Goal: Task Accomplishment & Management: Use online tool/utility

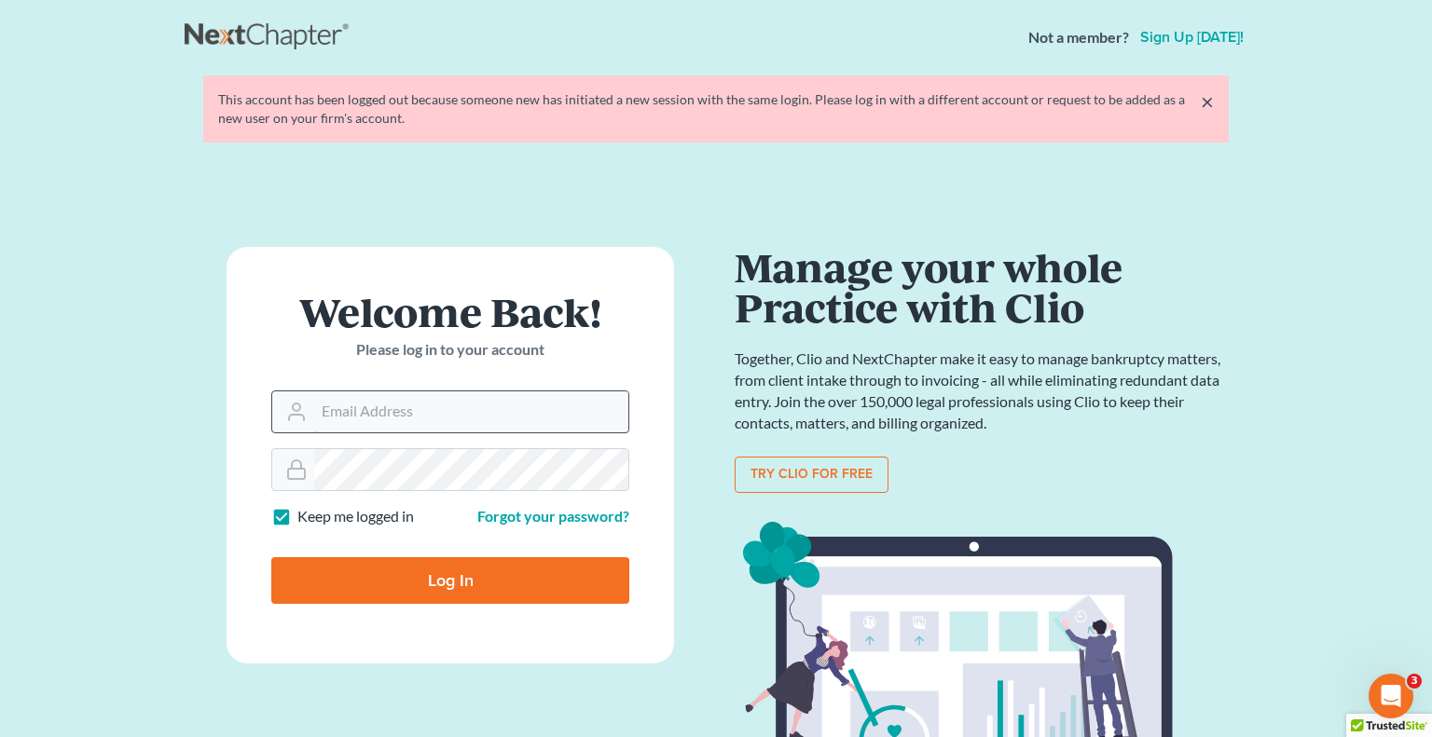
click at [543, 419] on input "Email Address" at bounding box center [471, 412] width 314 height 41
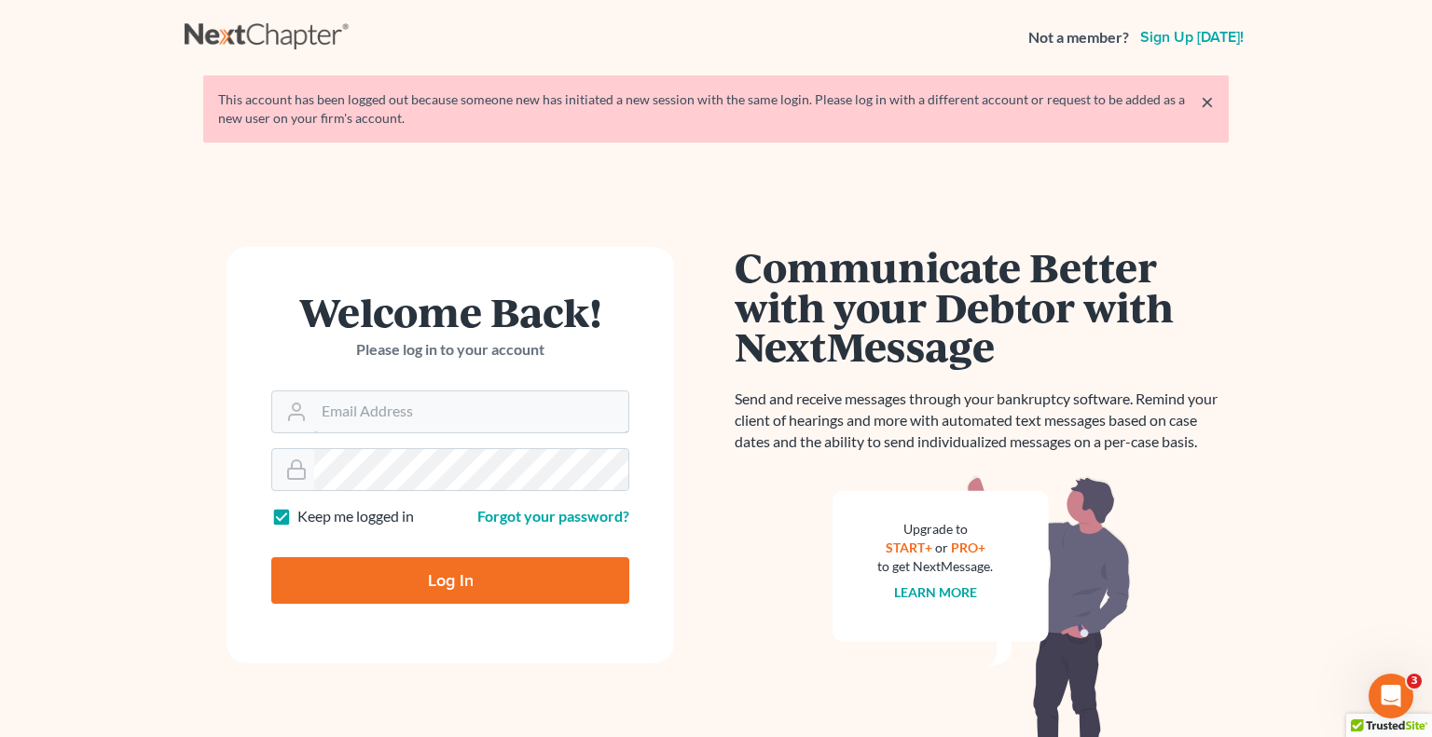
type input "Crystal@attorneydebtfighters.com"
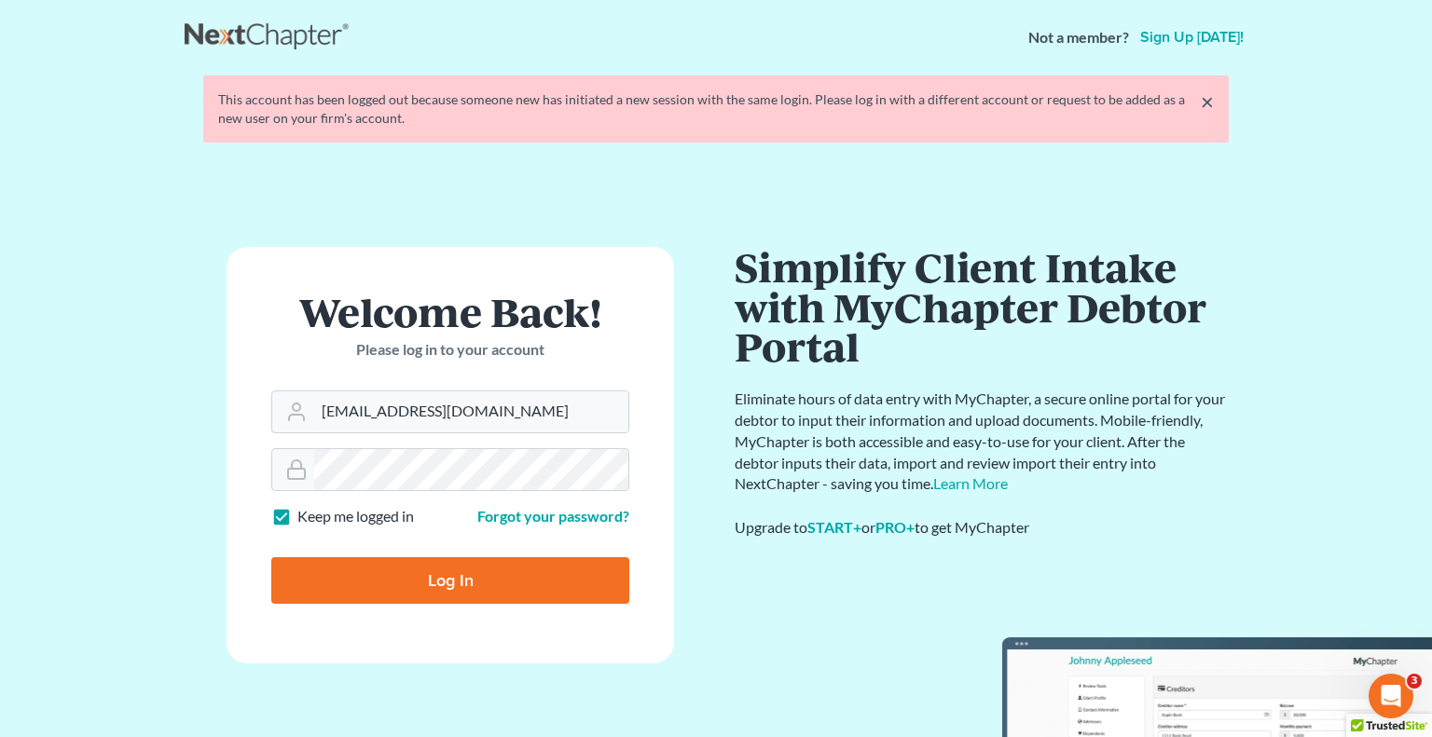
type input "Thinking..."
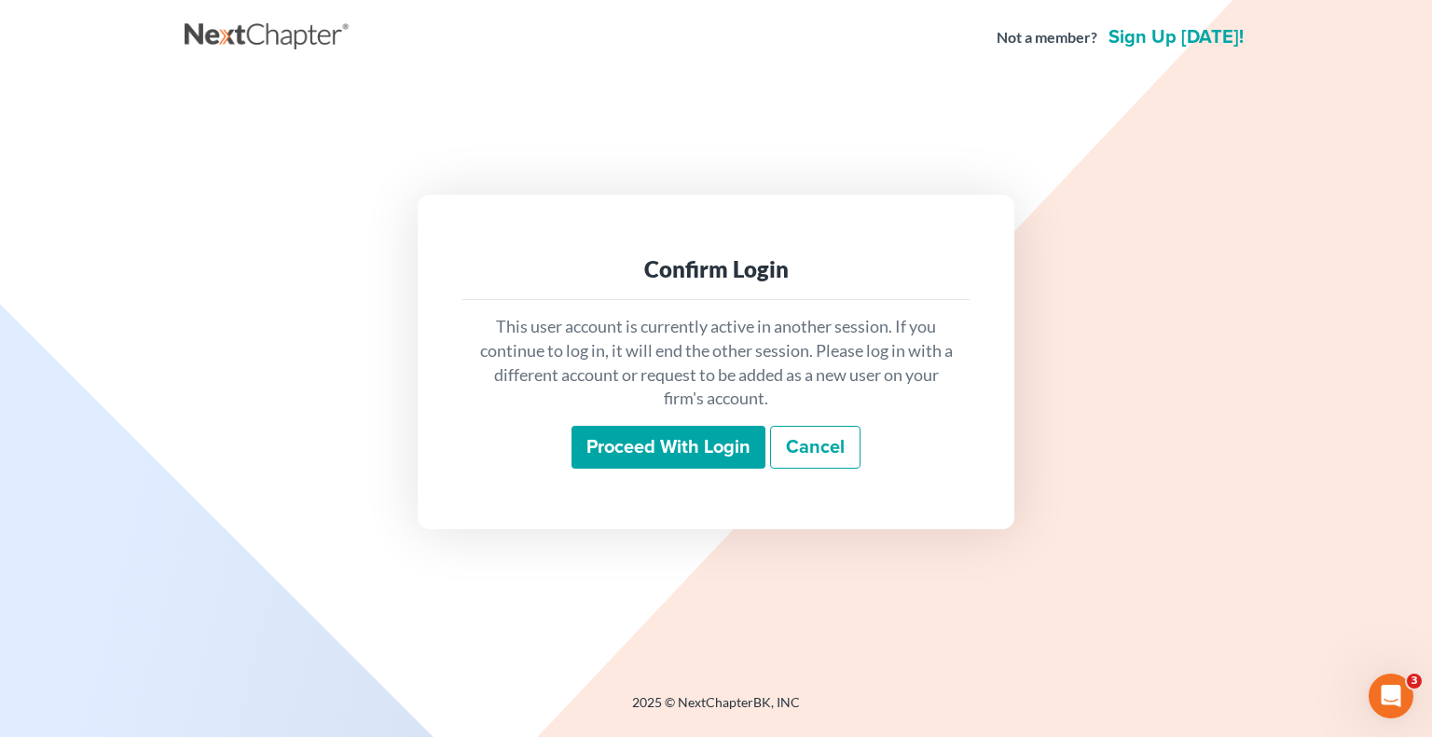
click at [649, 460] on input "Proceed with login" at bounding box center [668, 447] width 194 height 43
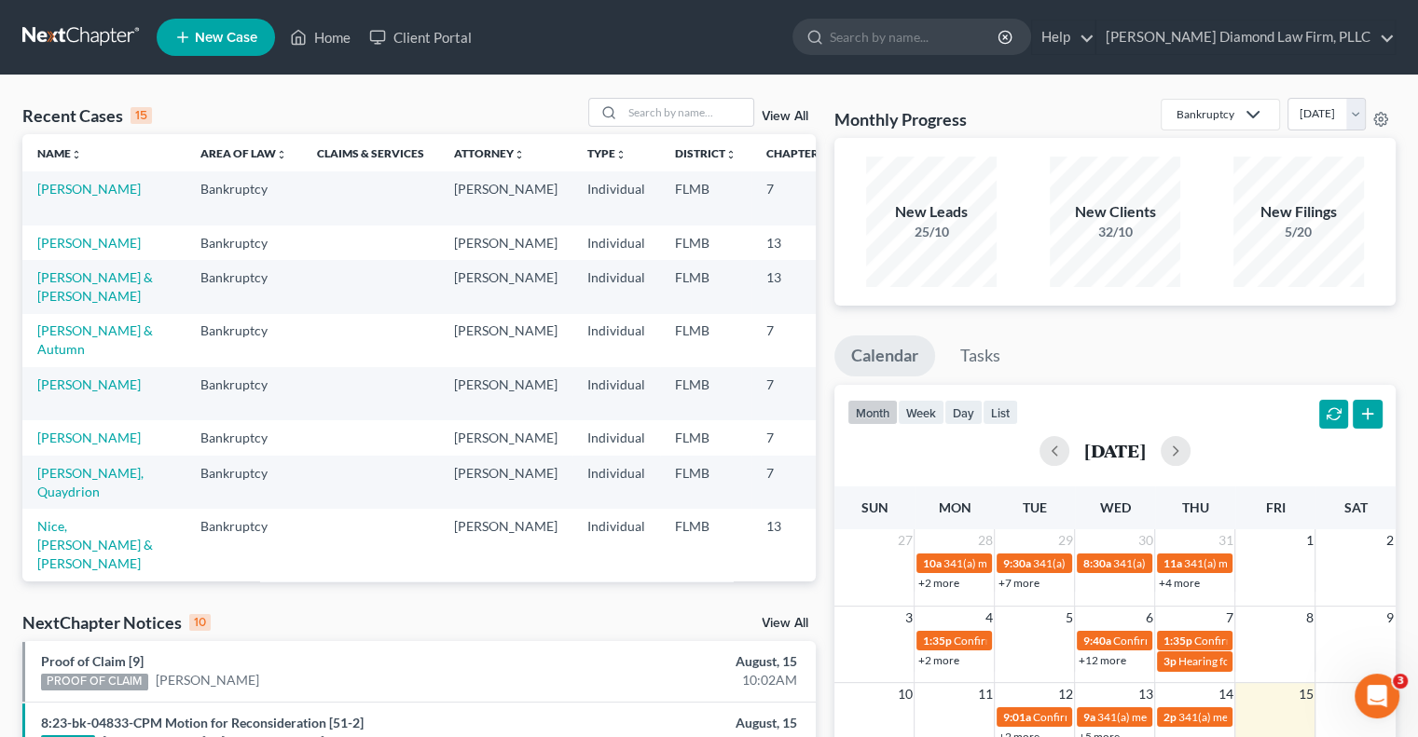
click at [660, 91] on div "Recent Cases 15 View All Name unfold_more expand_more expand_less Area of Law u…" at bounding box center [709, 692] width 1418 height 1232
click at [705, 107] on input "search" at bounding box center [688, 112] width 131 height 27
type input "c"
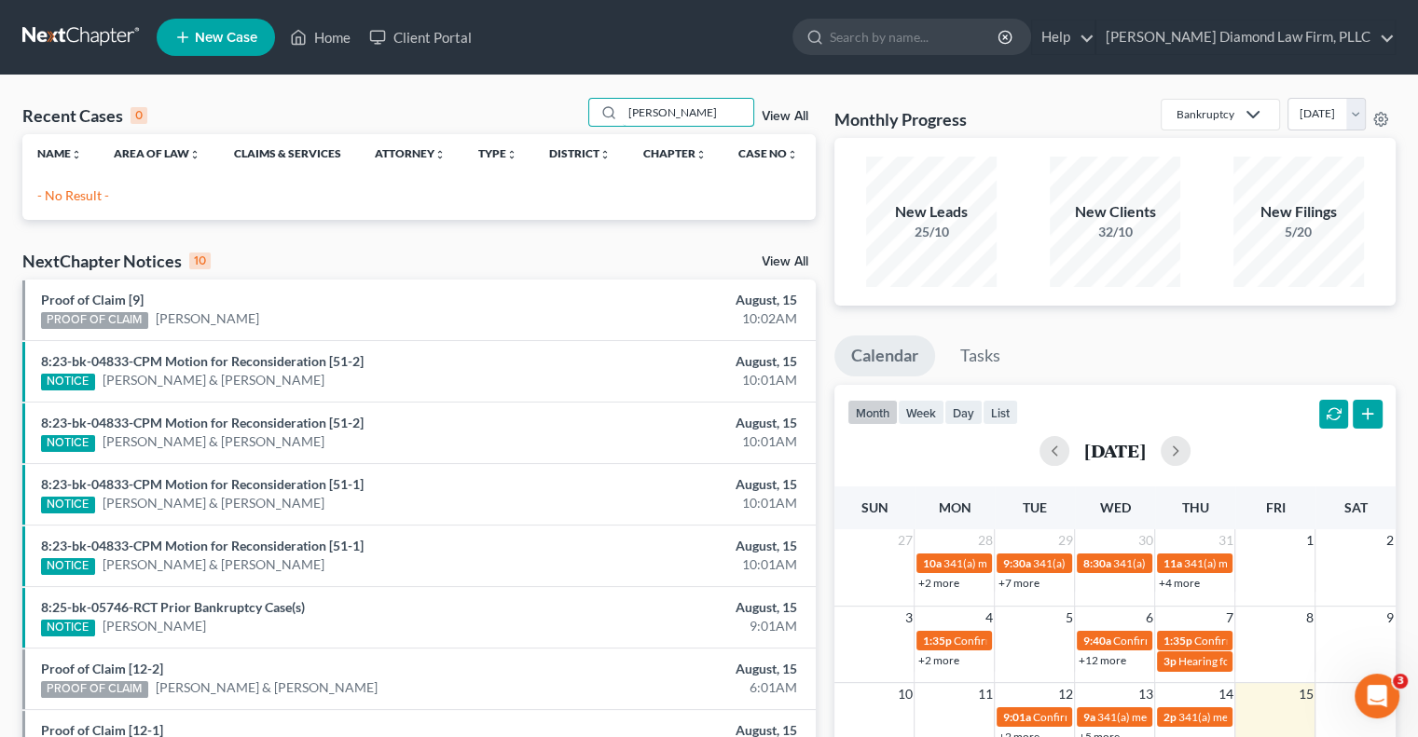
drag, startPoint x: 680, startPoint y: 112, endPoint x: 399, endPoint y: 107, distance: 280.6
click at [434, 92] on div "Recent Cases 0 vallone View All Name unfold_more expand_more expand_less Area o…" at bounding box center [709, 560] width 1418 height 968
type input "[PERSON_NAME]"
click at [954, 35] on input "search" at bounding box center [915, 37] width 171 height 34
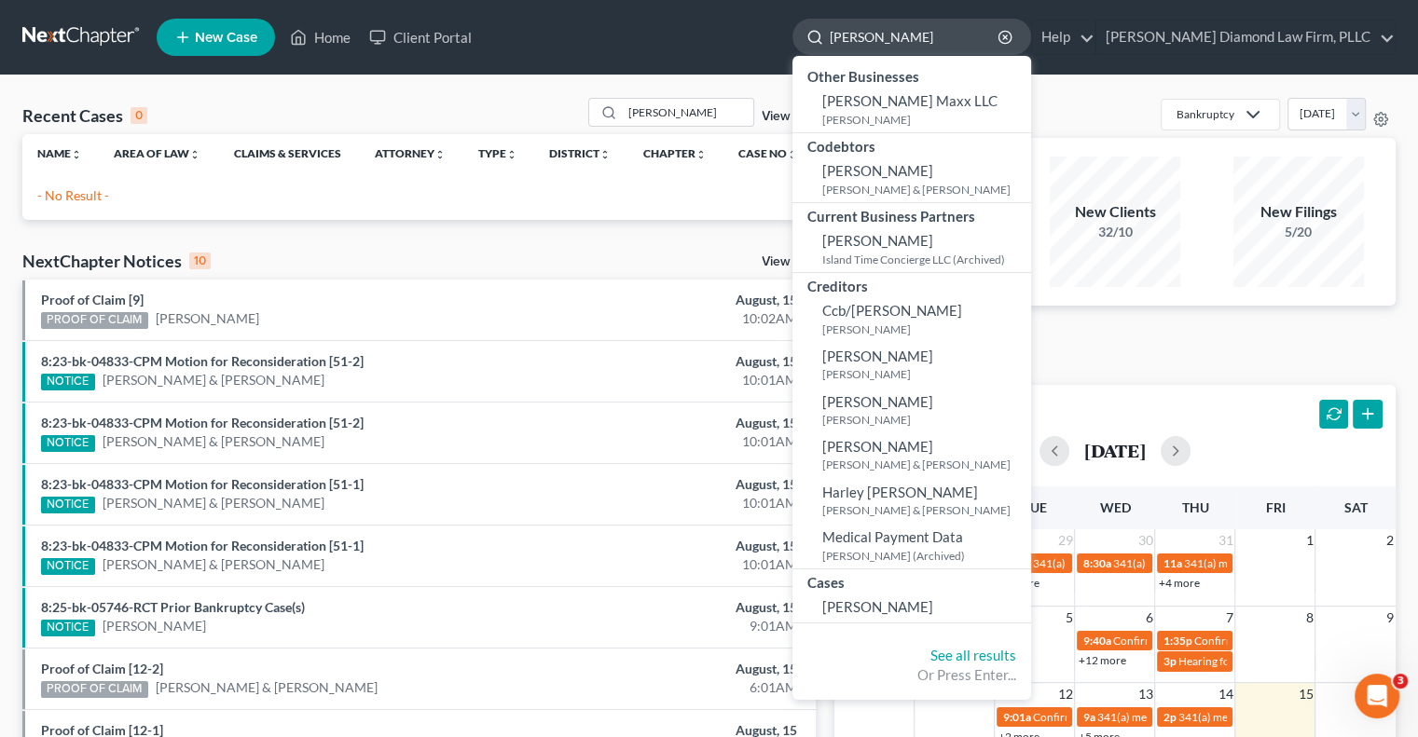
type input "[PERSON_NAME]"
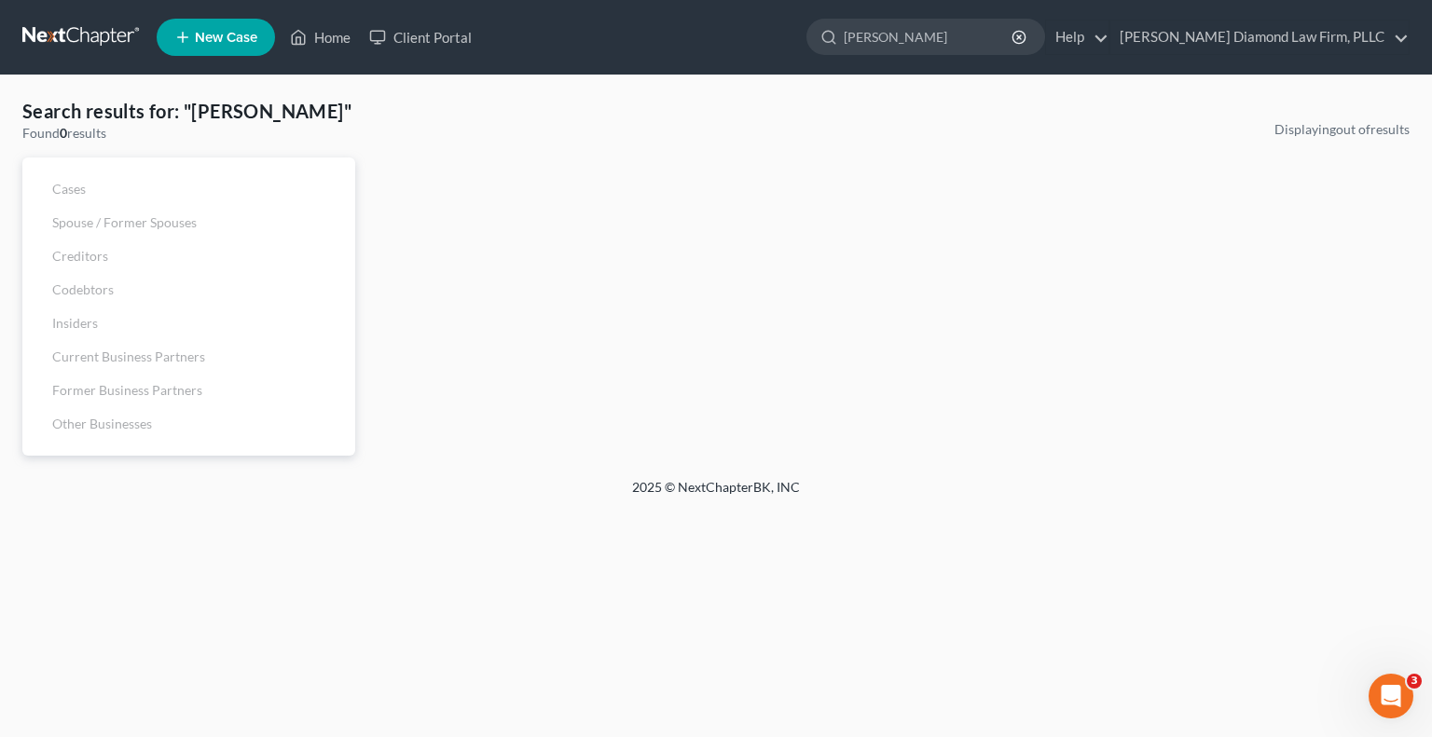
drag, startPoint x: 1033, startPoint y: 27, endPoint x: 671, endPoint y: -4, distance: 363.0
click at [671, 0] on html "Home New Case Client Portal Ziegler Diamond Law Firm, PLLC crystal@attorneydebt…" at bounding box center [716, 368] width 1432 height 737
type input "[PERSON_NAME]"
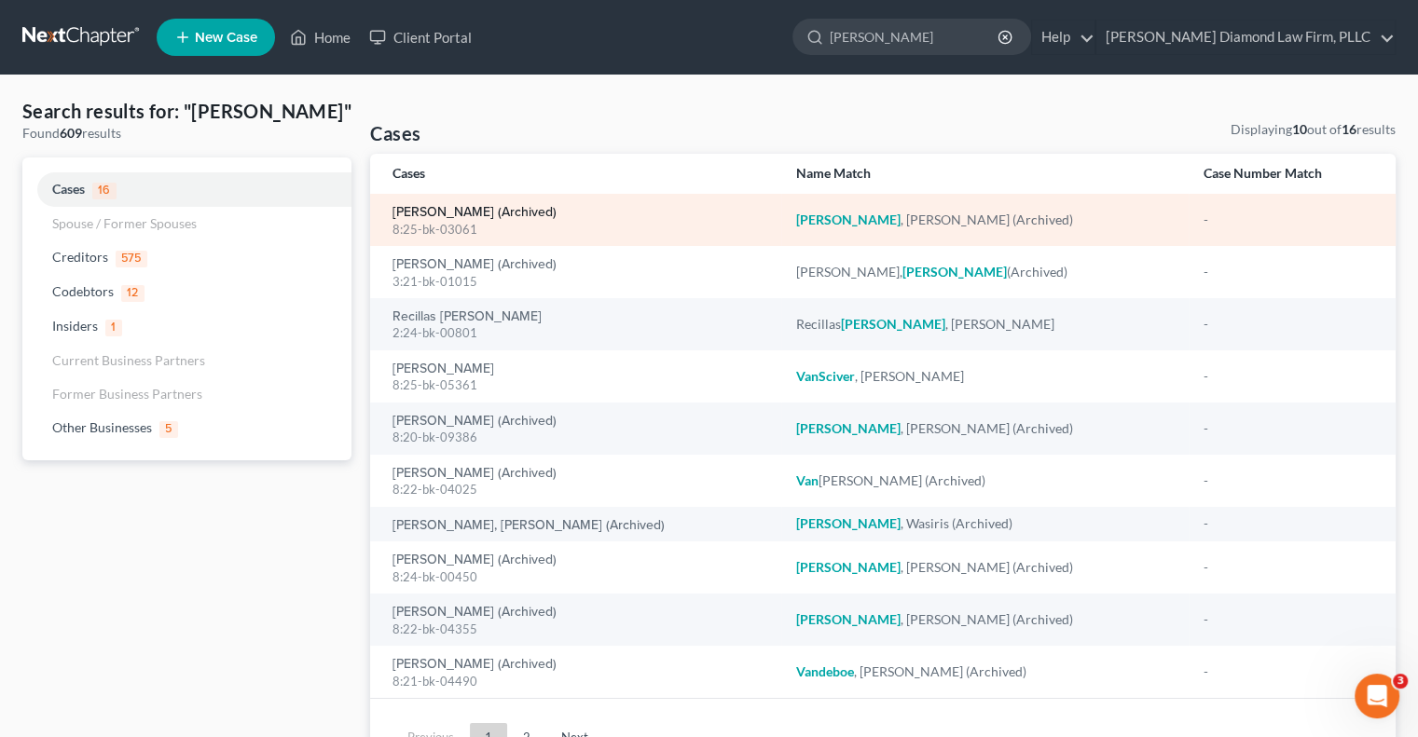
click at [488, 211] on link "[PERSON_NAME] (Archived)" at bounding box center [474, 212] width 164 height 13
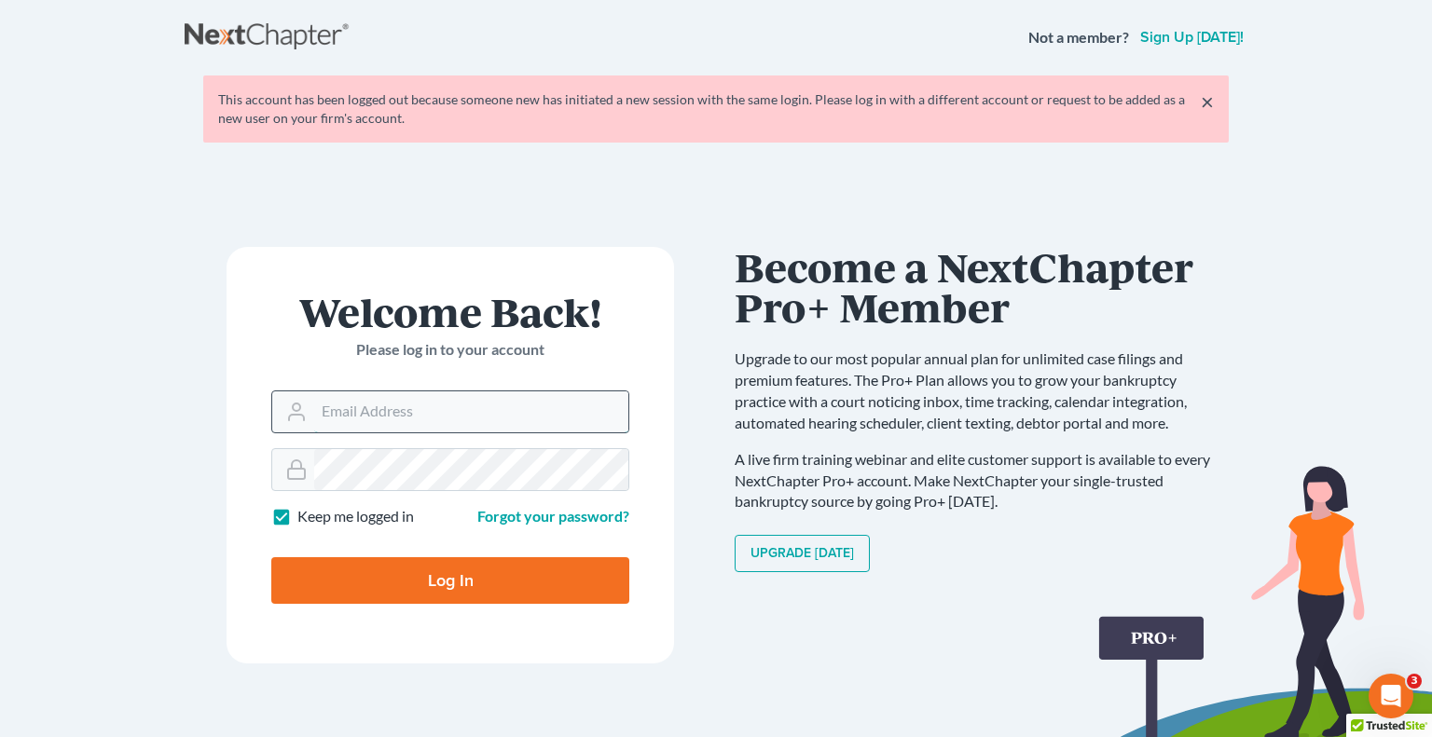
click at [509, 431] on input "Email Address" at bounding box center [471, 412] width 314 height 41
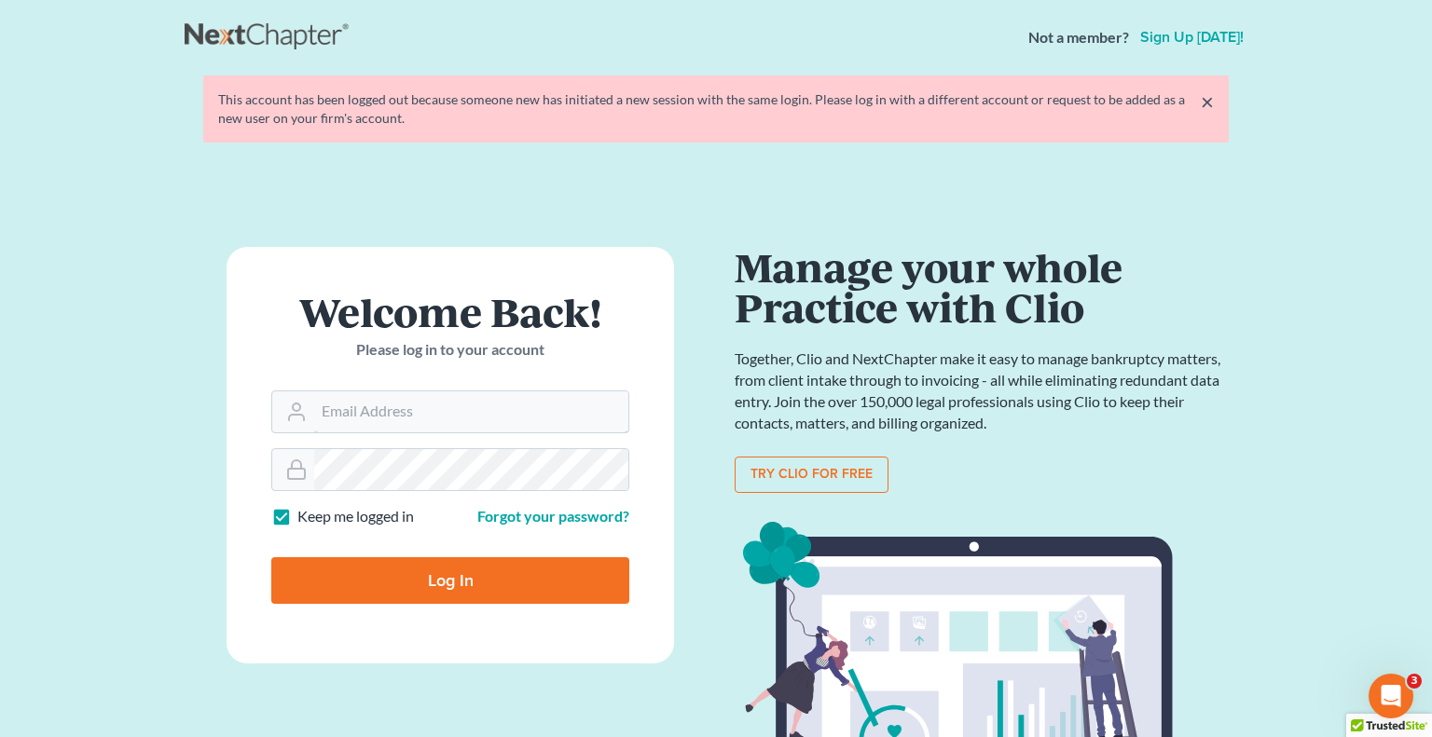
type input "Crystal@attorneydebtfighters.com"
type input "Thinking..."
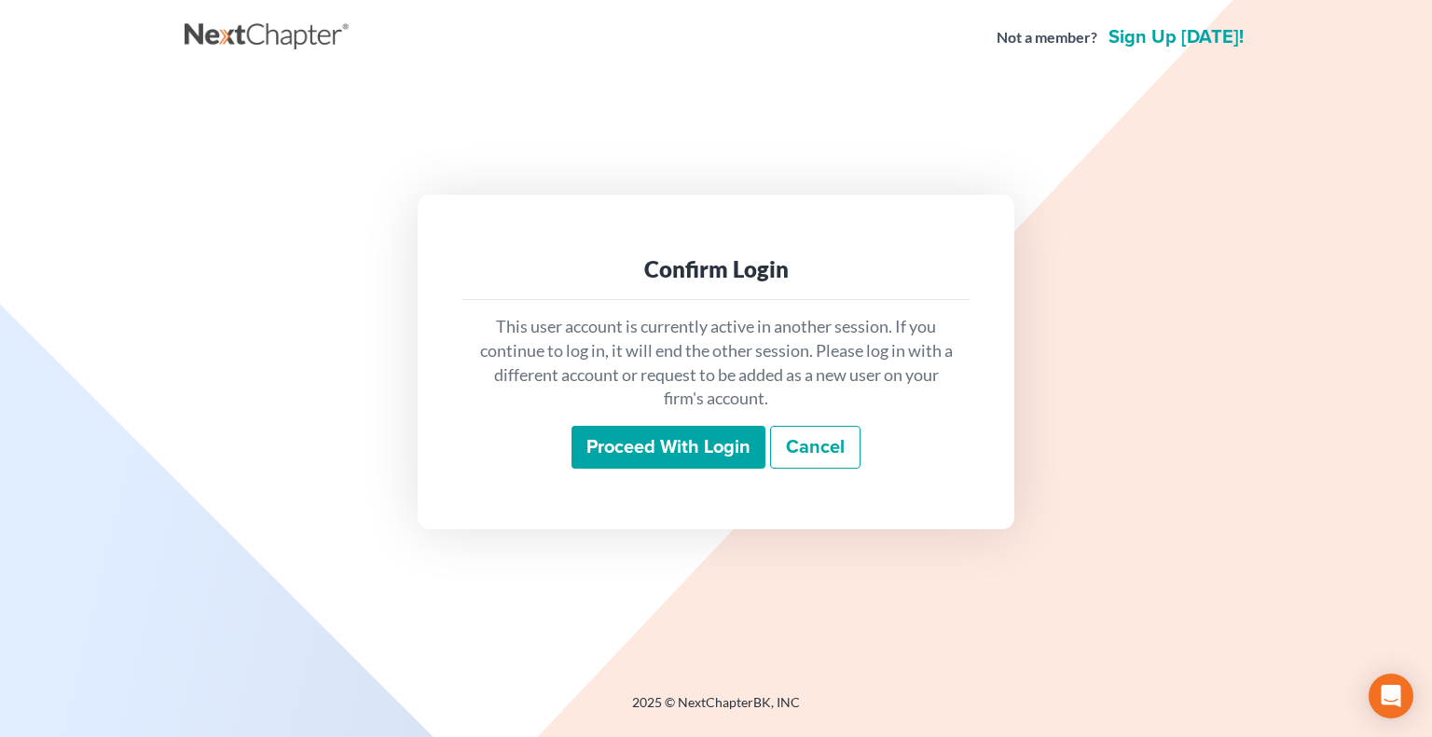
click at [627, 450] on input "Proceed with login" at bounding box center [668, 447] width 194 height 43
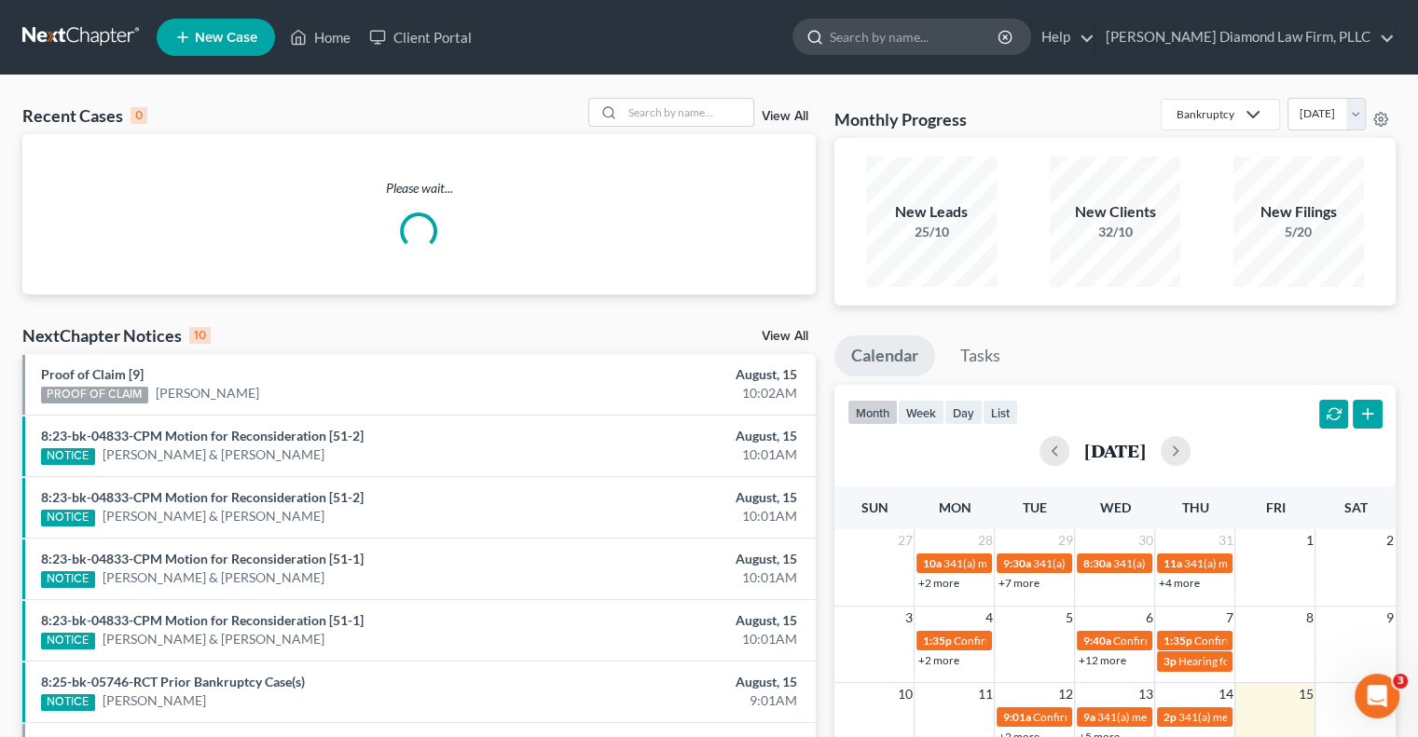
drag, startPoint x: 927, startPoint y: 48, endPoint x: 951, endPoint y: 40, distance: 25.6
click at [927, 48] on input "search" at bounding box center [915, 37] width 171 height 34
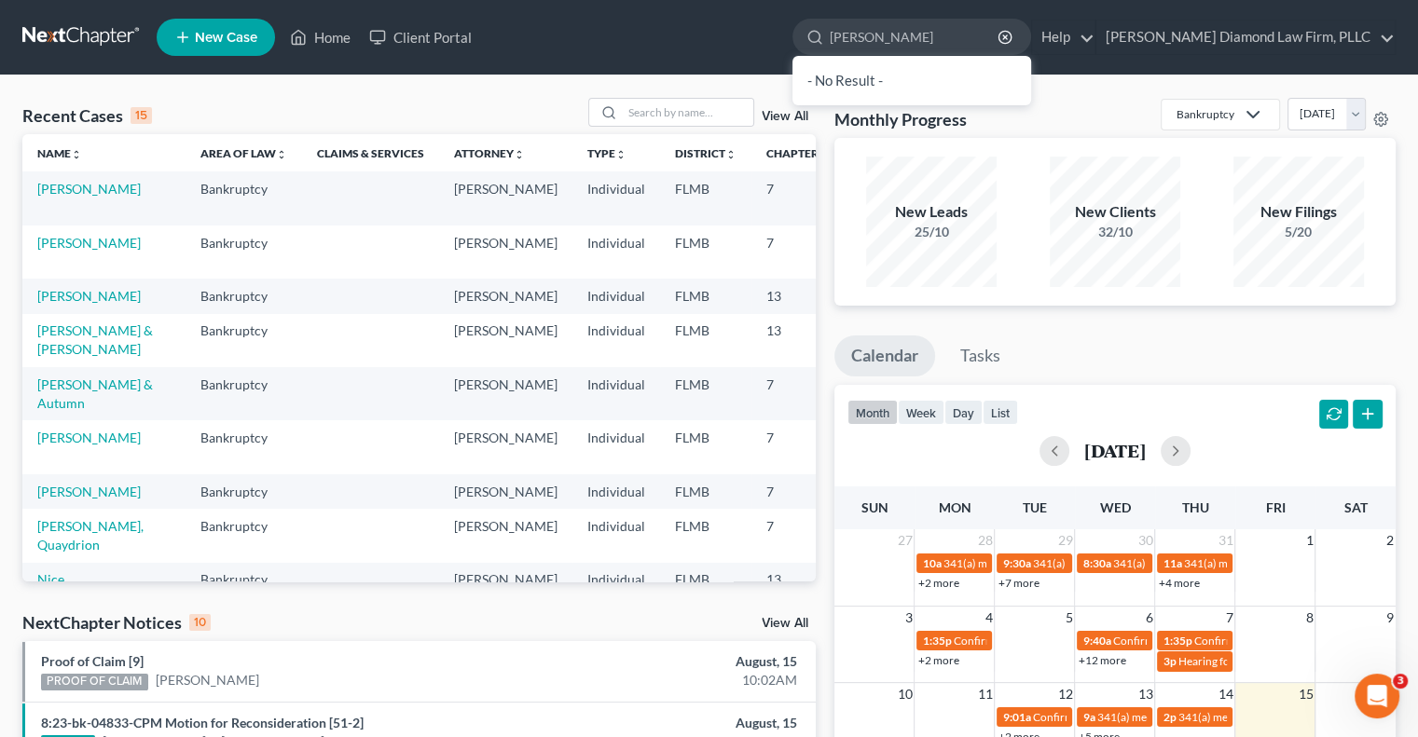
type input "DAvid vallone"
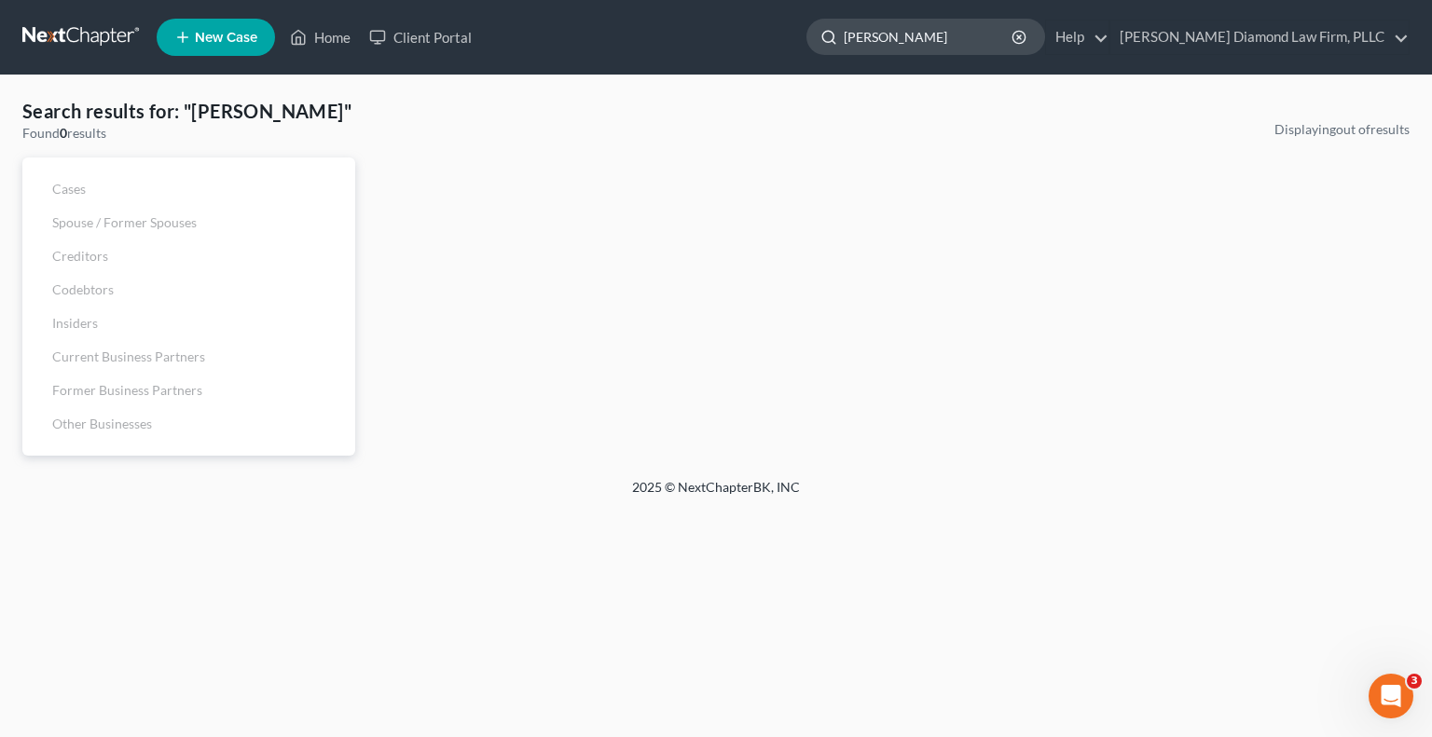
click at [1007, 40] on input "DAvid vallone" at bounding box center [929, 37] width 171 height 34
drag, startPoint x: 1016, startPoint y: 34, endPoint x: 806, endPoint y: 29, distance: 209.8
click at [806, 29] on ul "New Case Home Client Portal DAvid vallone - No Result - See all results Or Pres…" at bounding box center [783, 37] width 1253 height 48
type input "David vallone"
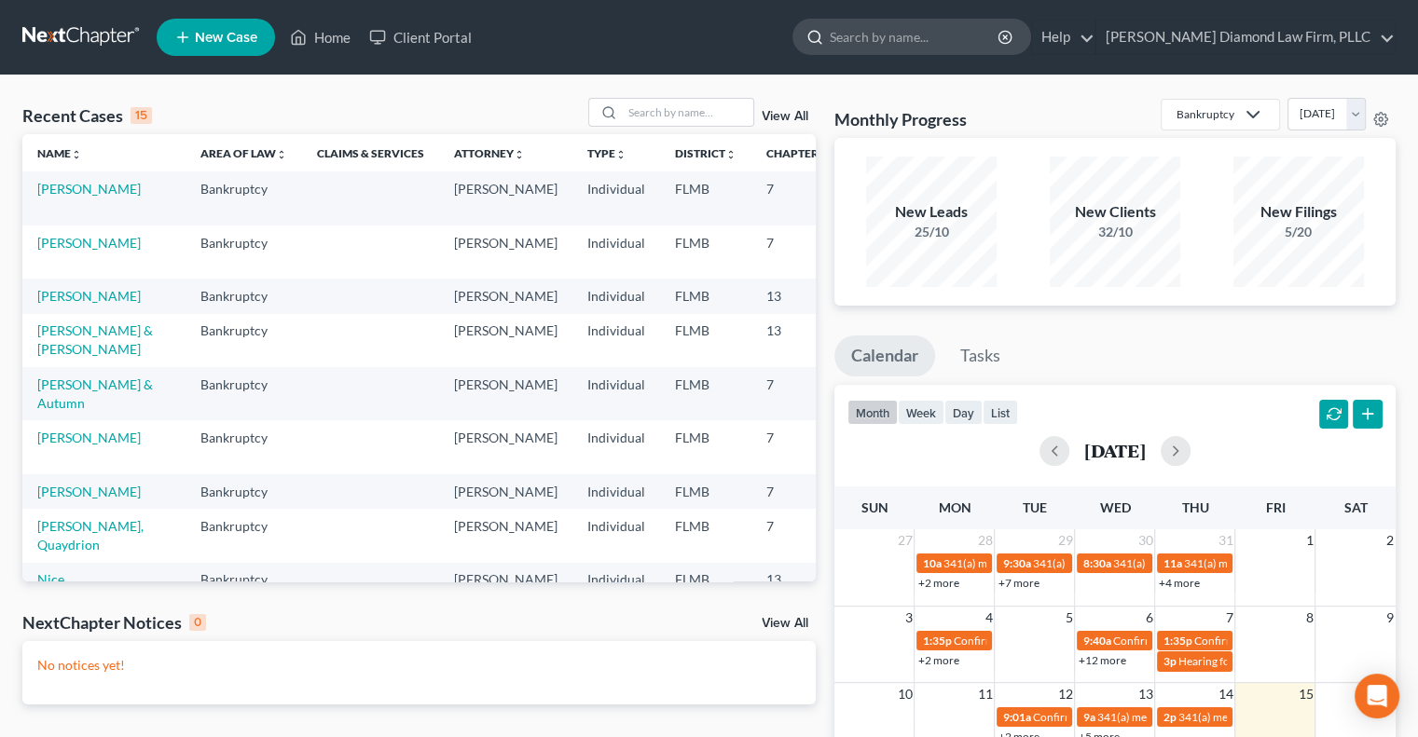
click at [970, 29] on input "search" at bounding box center [915, 37] width 171 height 34
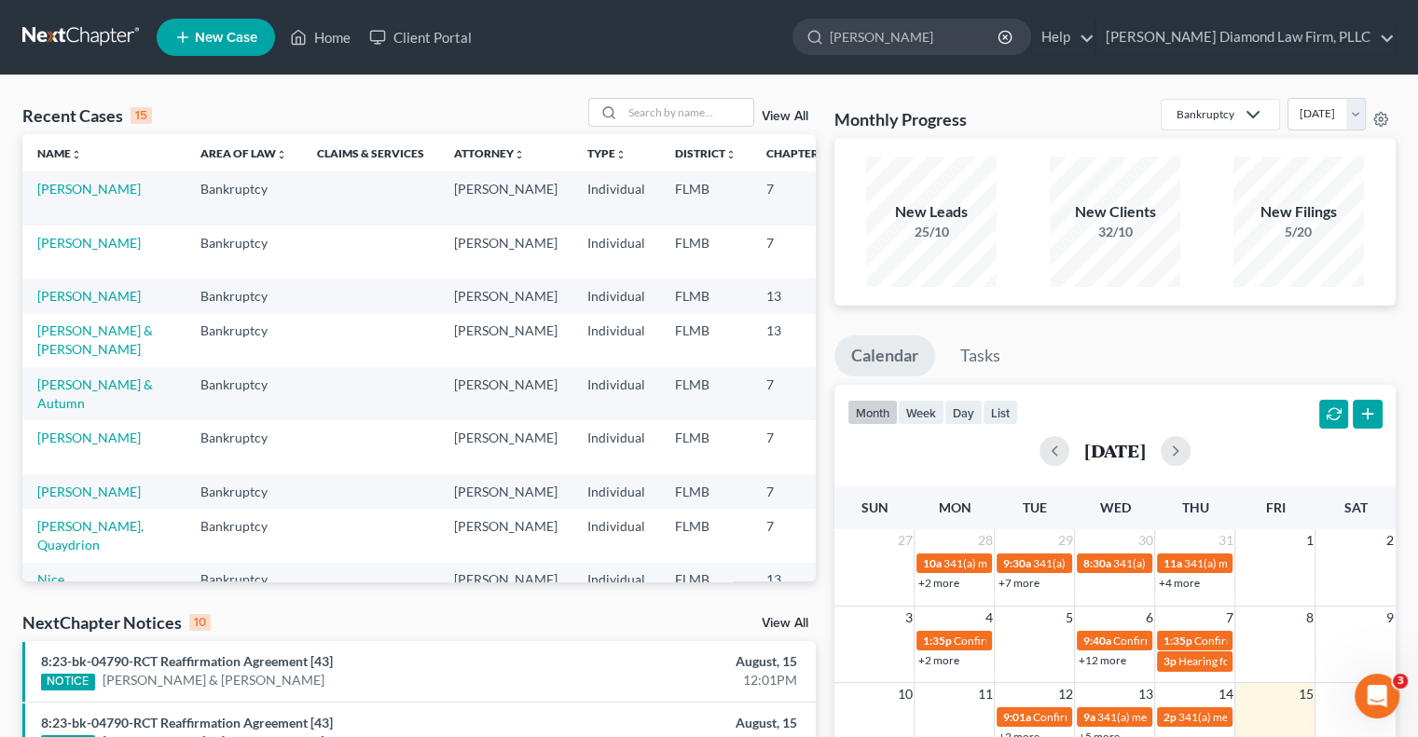
type input "[PERSON_NAME]"
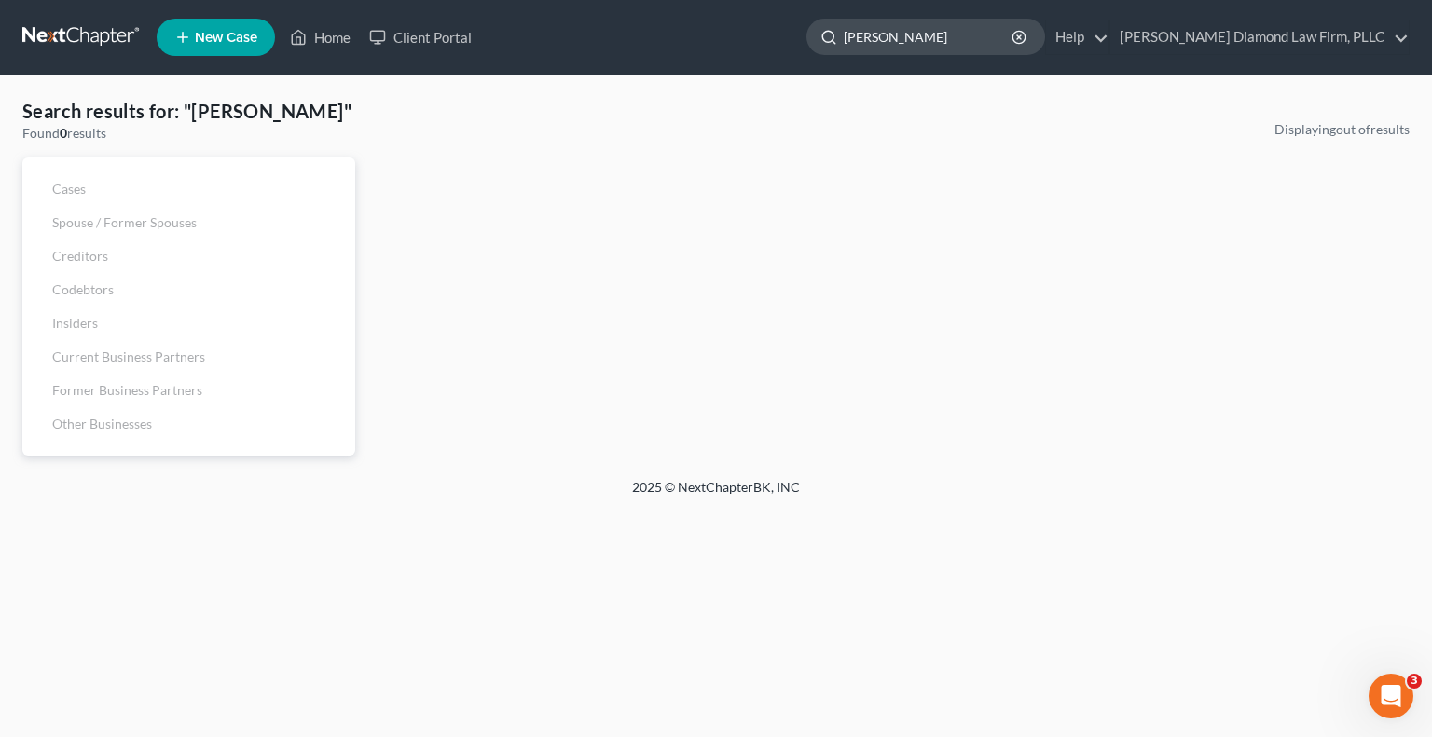
click at [1010, 27] on input "[PERSON_NAME]" at bounding box center [929, 37] width 171 height 34
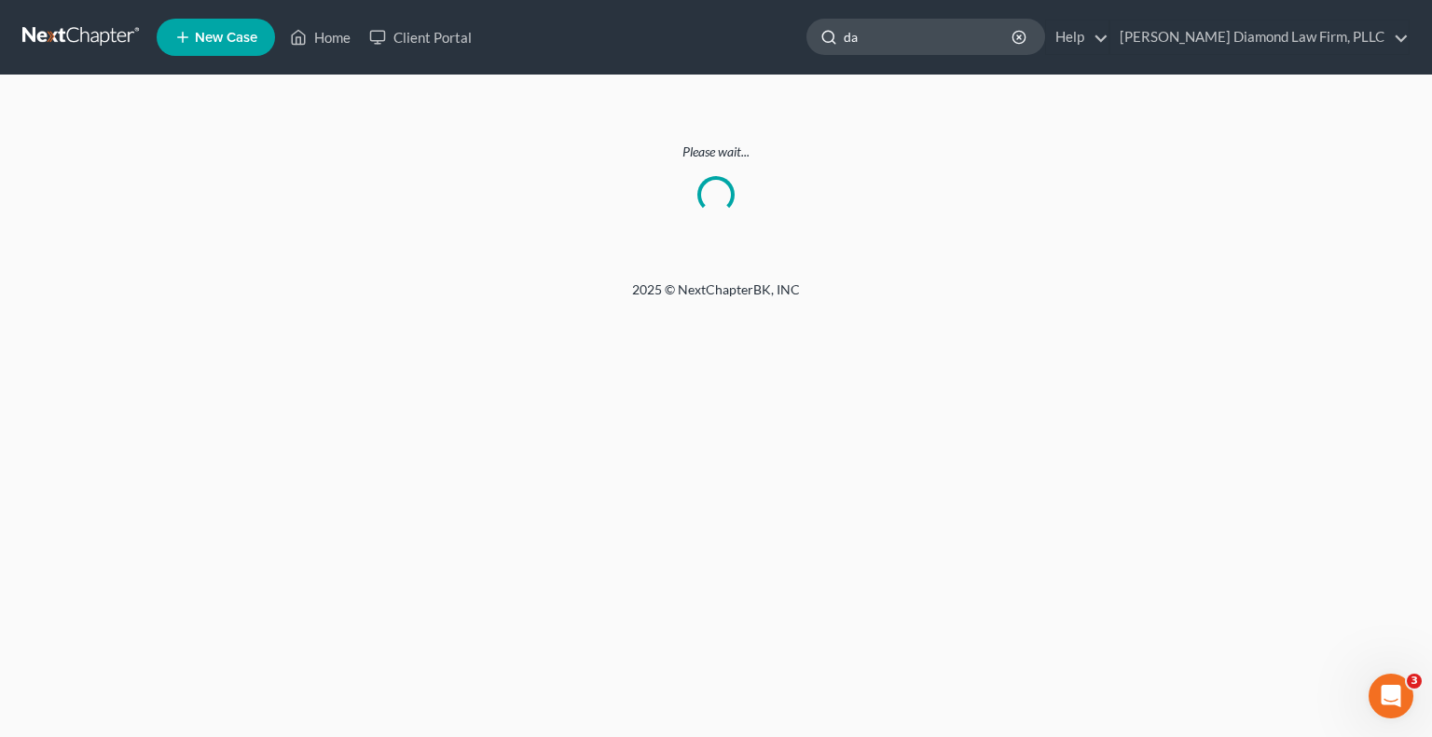
type input "d"
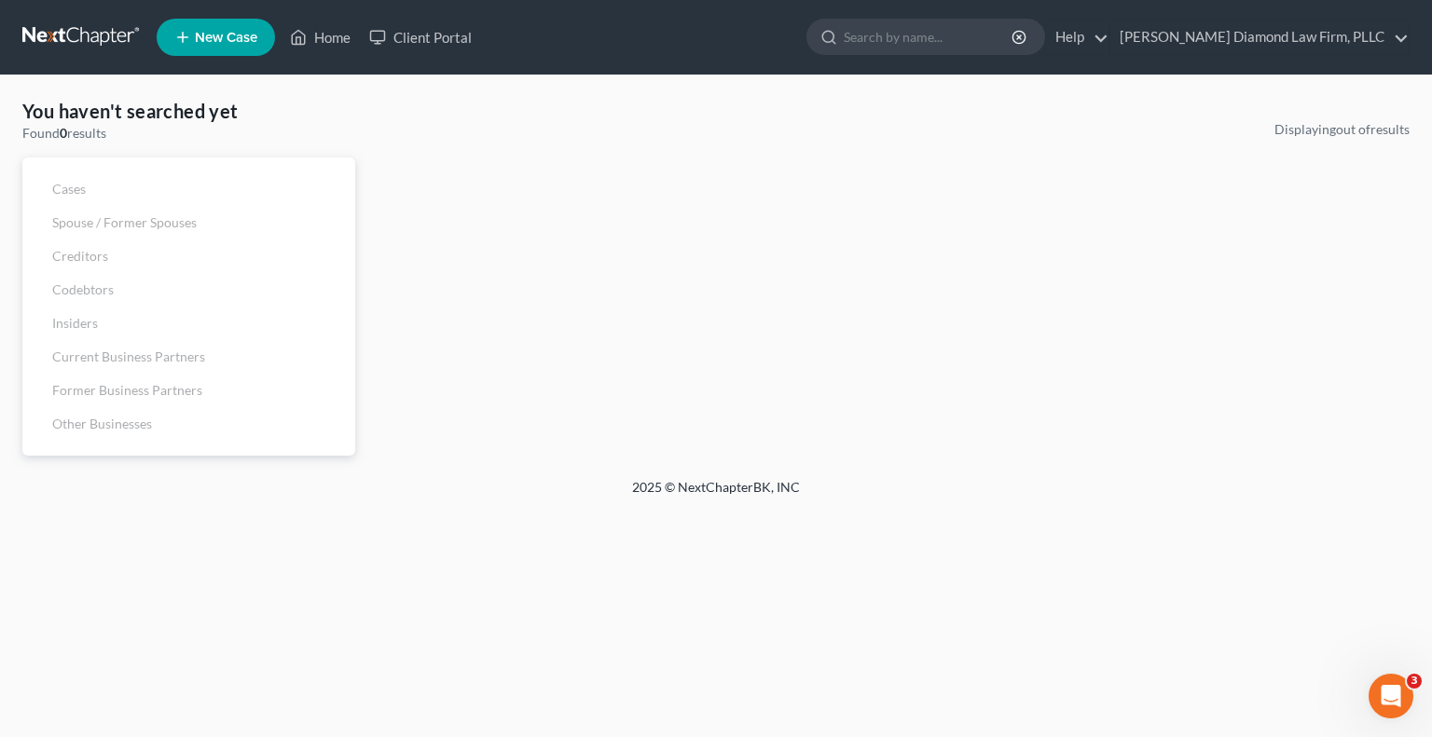
click at [62, 35] on link at bounding box center [81, 38] width 119 height 34
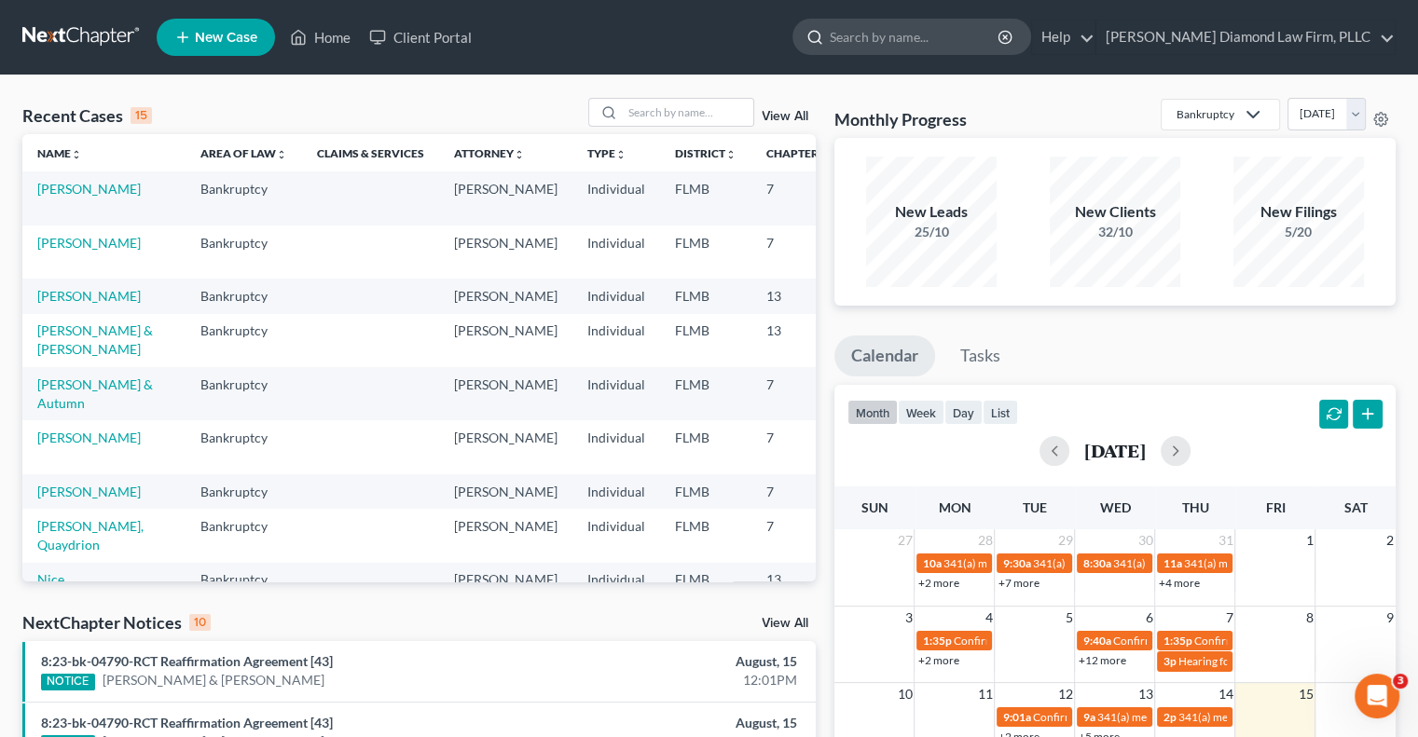
click at [966, 46] on input "search" at bounding box center [915, 37] width 171 height 34
type input "d"
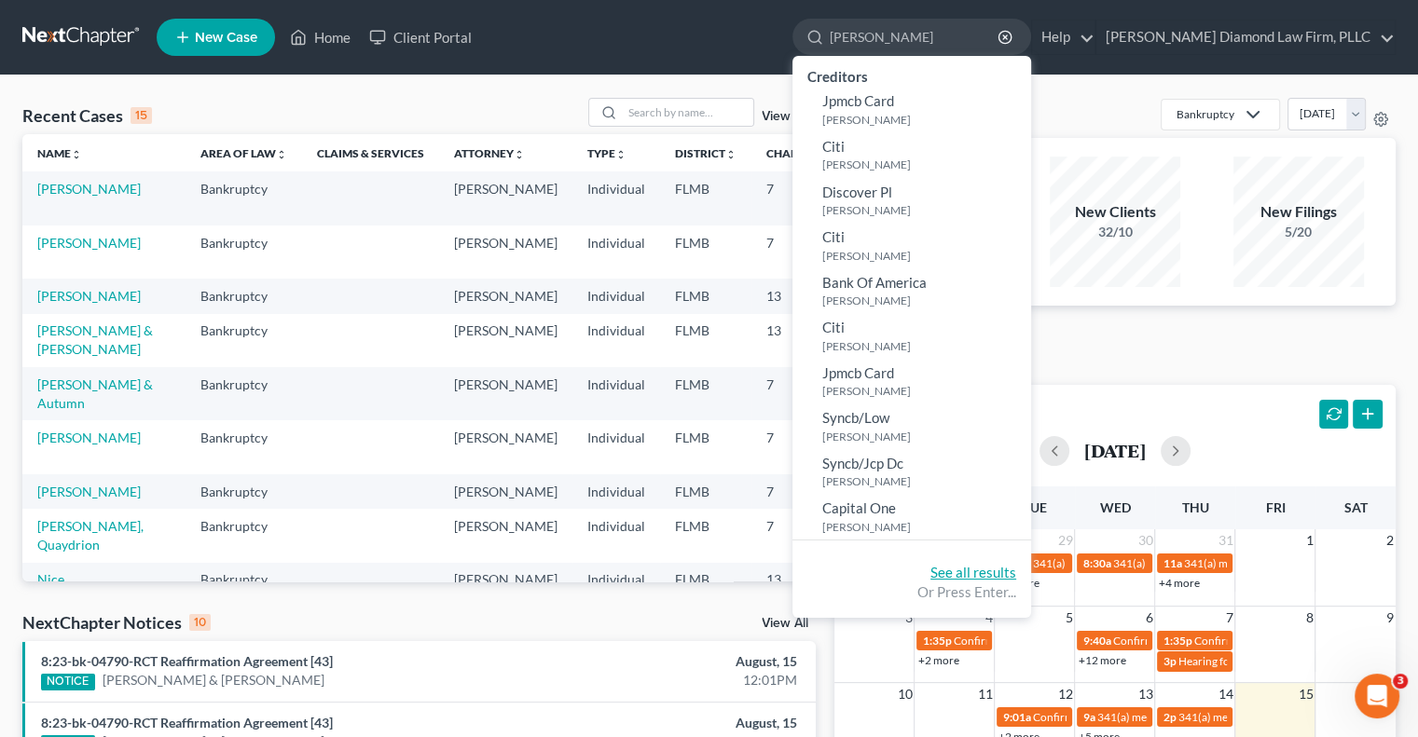
type input "[PERSON_NAME]"
click at [1016, 575] on link "See all results" at bounding box center [973, 572] width 86 height 17
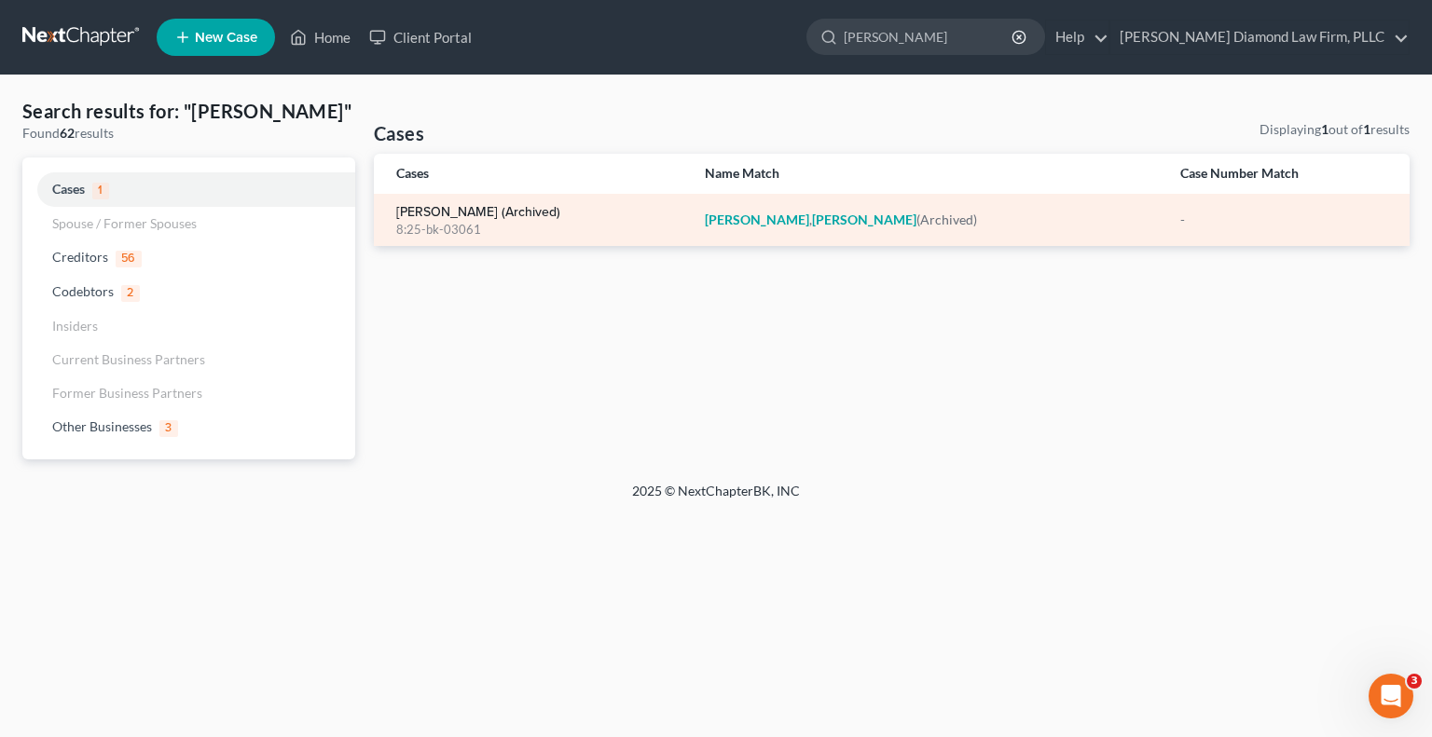
click at [507, 210] on link "[PERSON_NAME] (Archived)" at bounding box center [478, 212] width 164 height 13
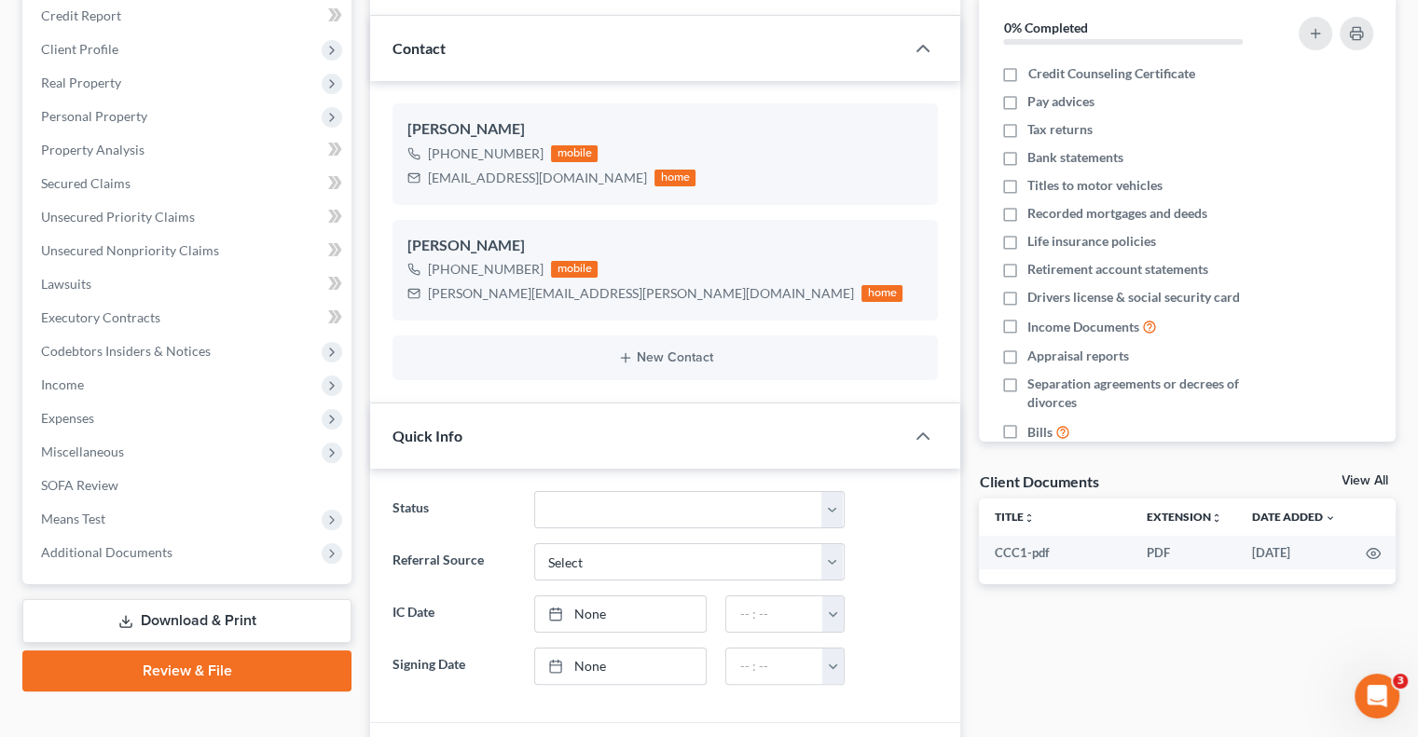
scroll to position [543, 0]
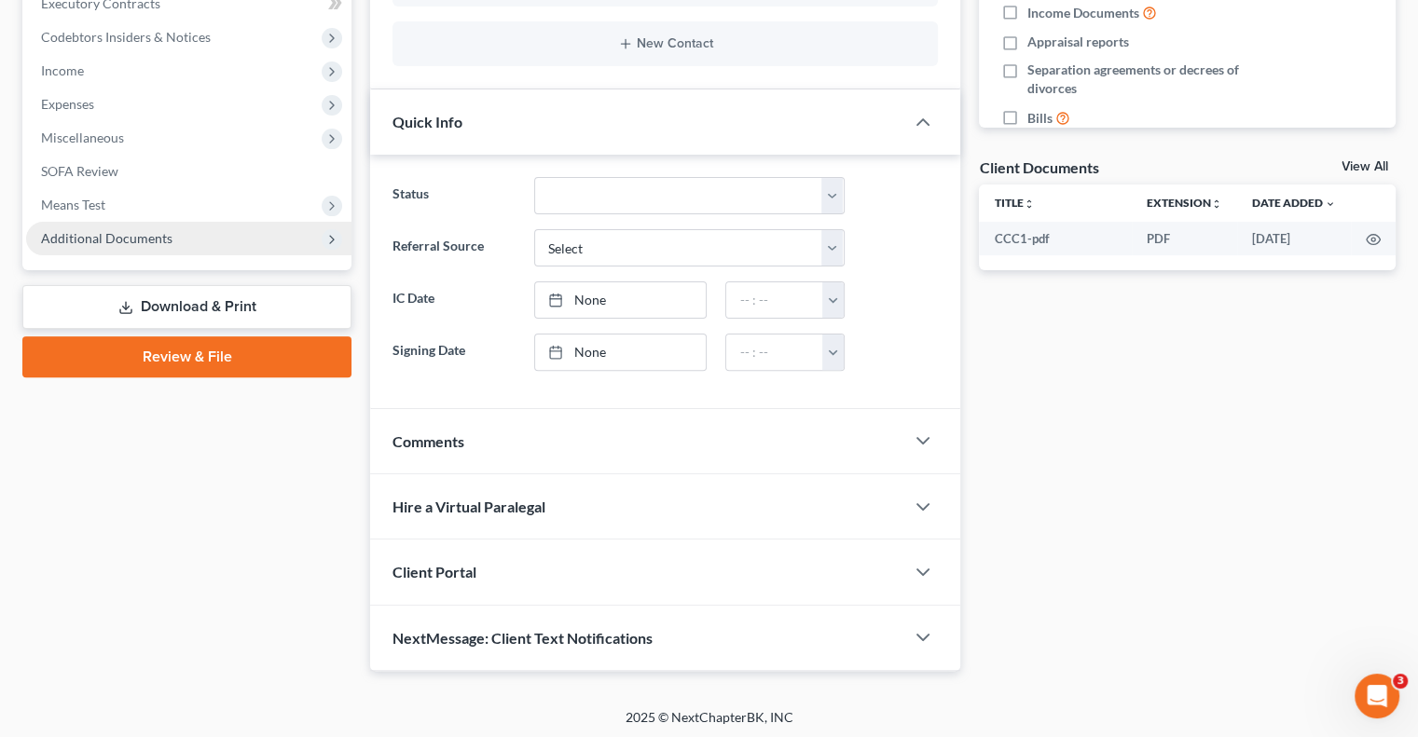
click at [151, 235] on span "Additional Documents" at bounding box center [106, 238] width 131 height 16
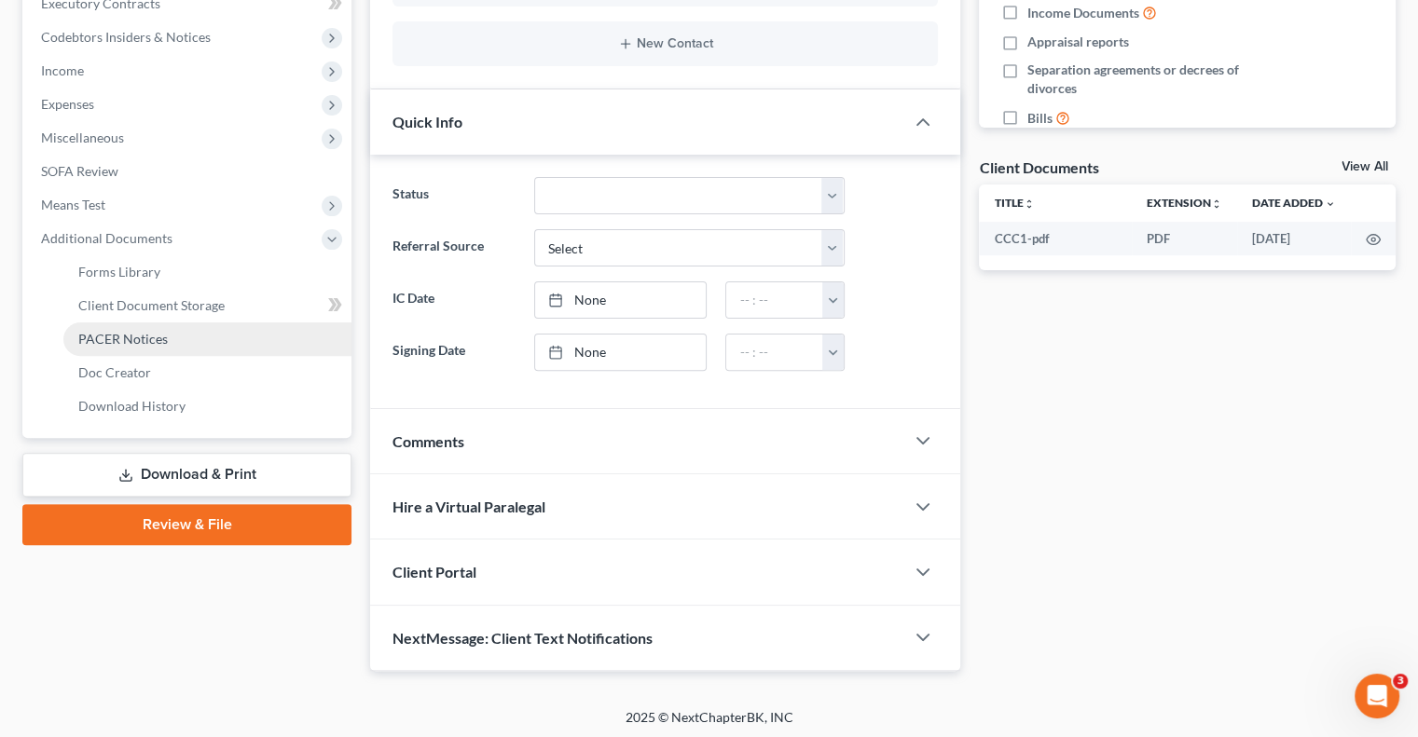
click at [122, 340] on span "PACER Notices" at bounding box center [122, 339] width 89 height 16
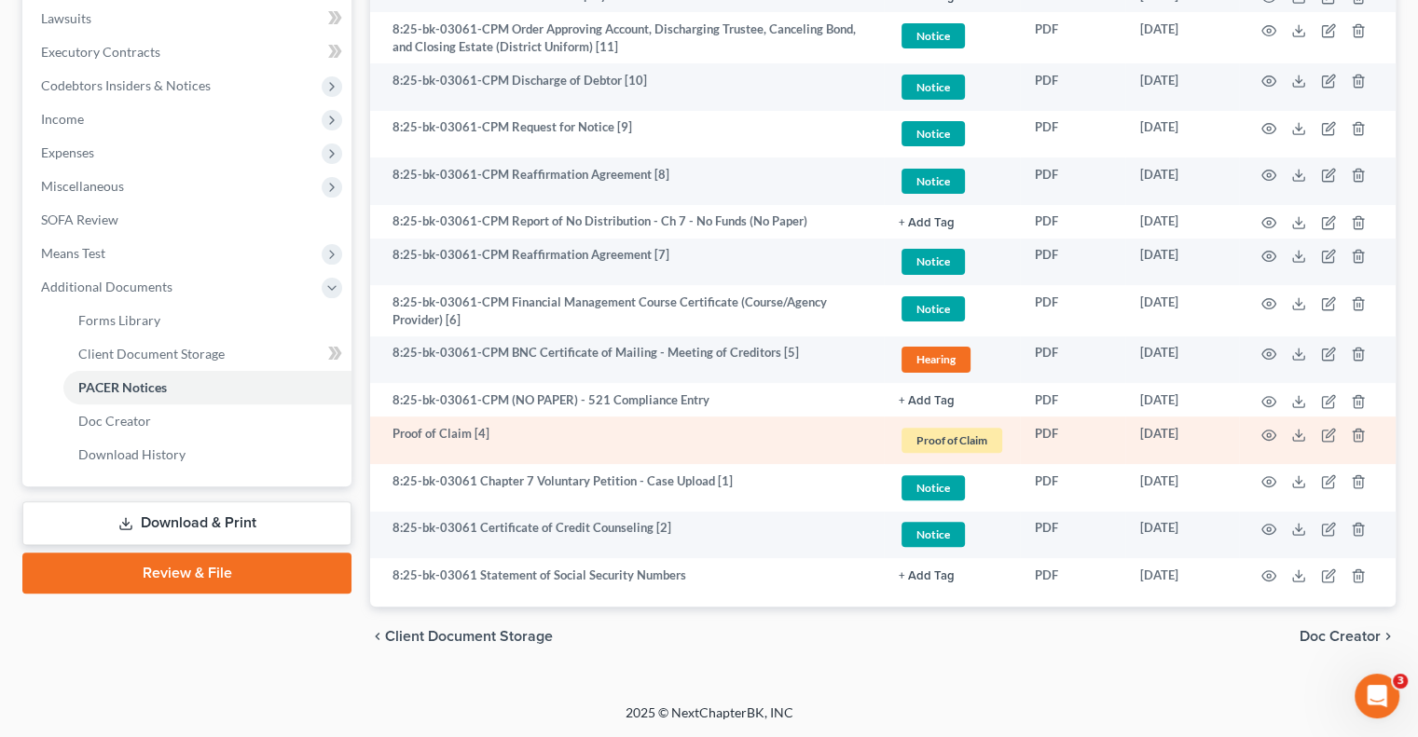
scroll to position [401, 0]
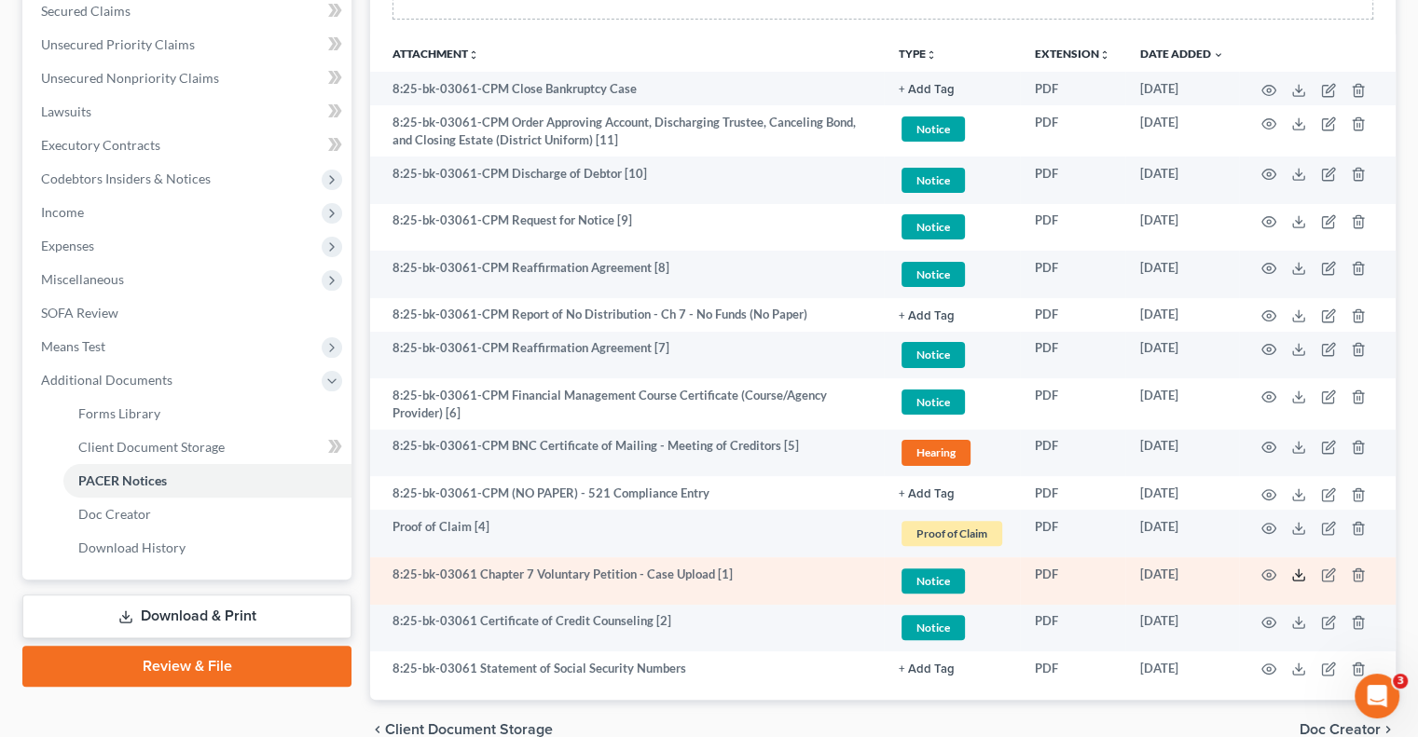
click at [1293, 574] on icon at bounding box center [1298, 575] width 15 height 15
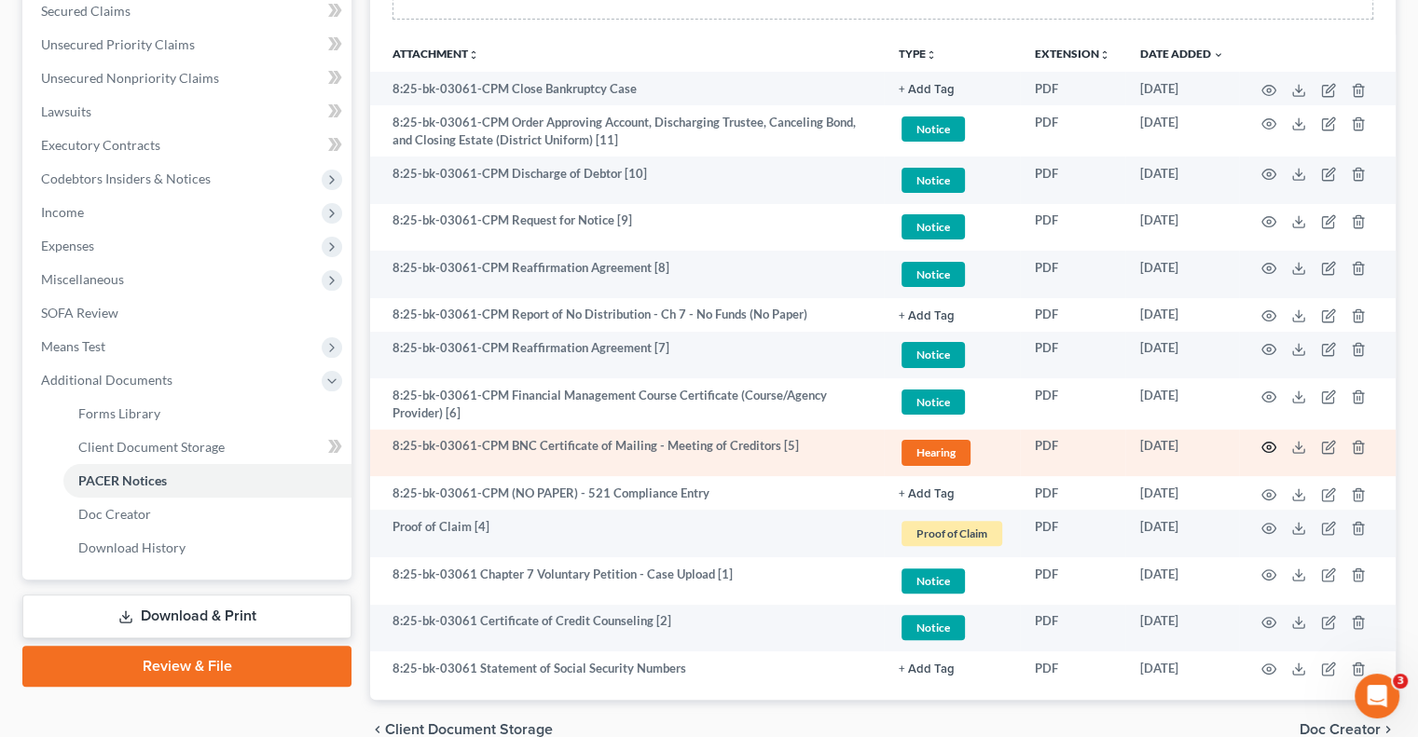
click at [1264, 444] on icon "button" at bounding box center [1269, 448] width 14 height 10
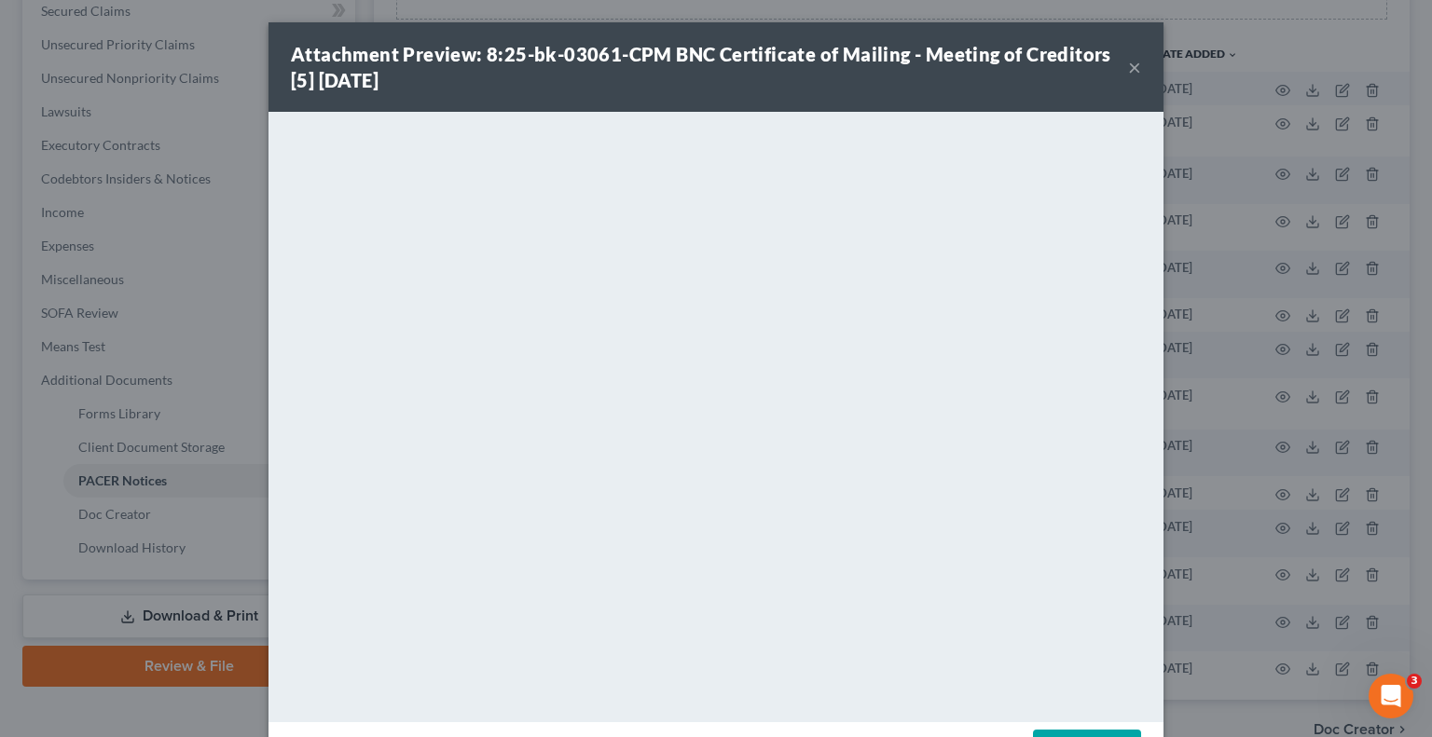
click at [1128, 62] on button "×" at bounding box center [1134, 67] width 13 height 22
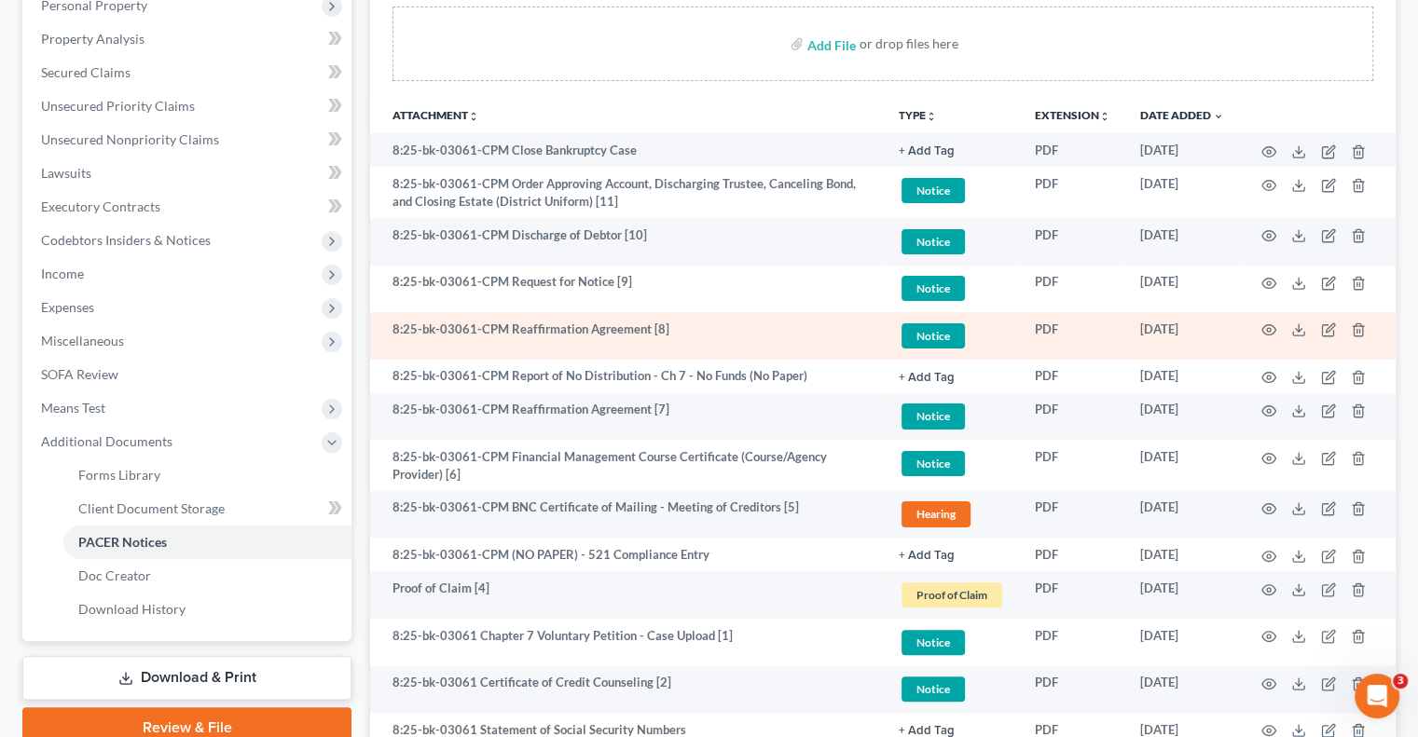
scroll to position [308, 0]
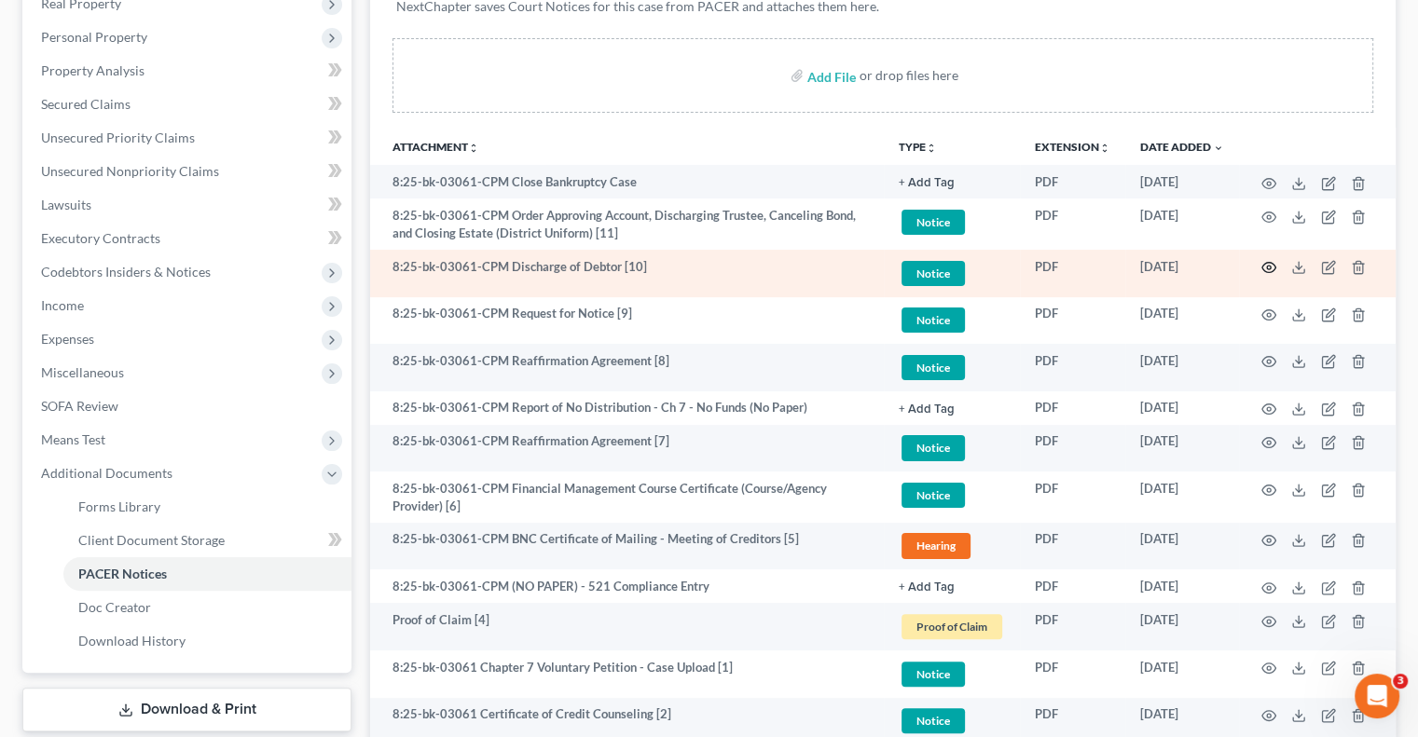
click at [1265, 264] on icon "button" at bounding box center [1268, 267] width 15 height 15
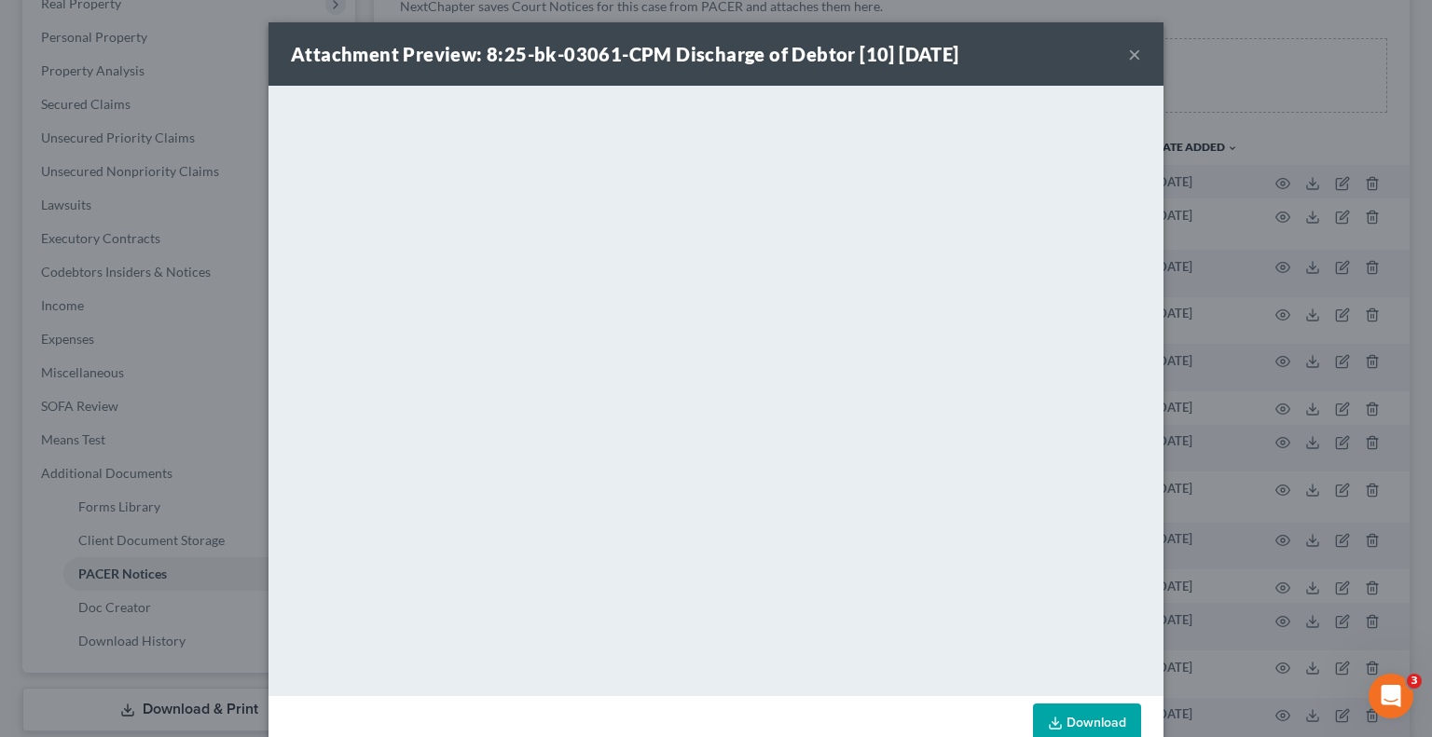
click at [1119, 62] on div "Attachment Preview: 8:25-bk-03061-CPM Discharge of Debtor [10] [DATE] ×" at bounding box center [715, 53] width 895 height 63
click at [1128, 53] on button "×" at bounding box center [1134, 54] width 13 height 22
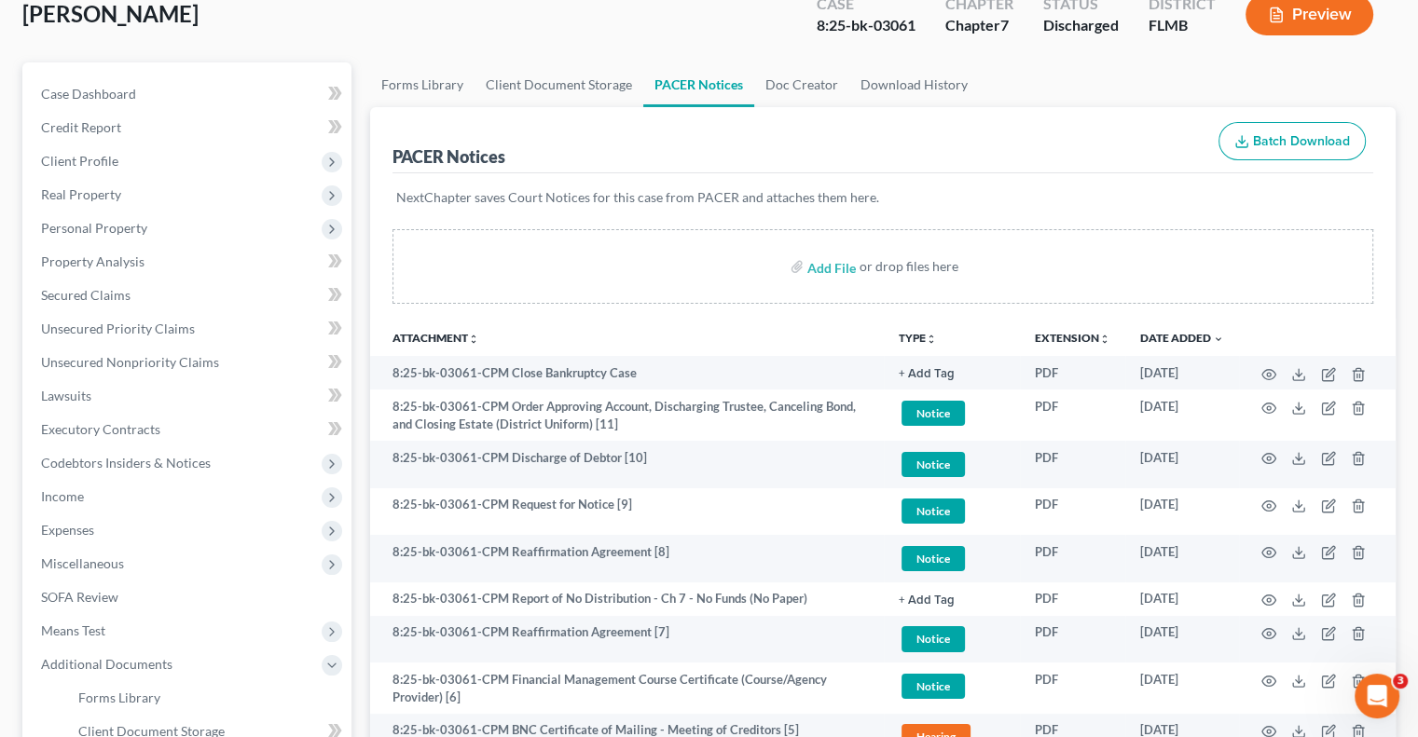
scroll to position [0, 0]
